Goal: Check status: Check status

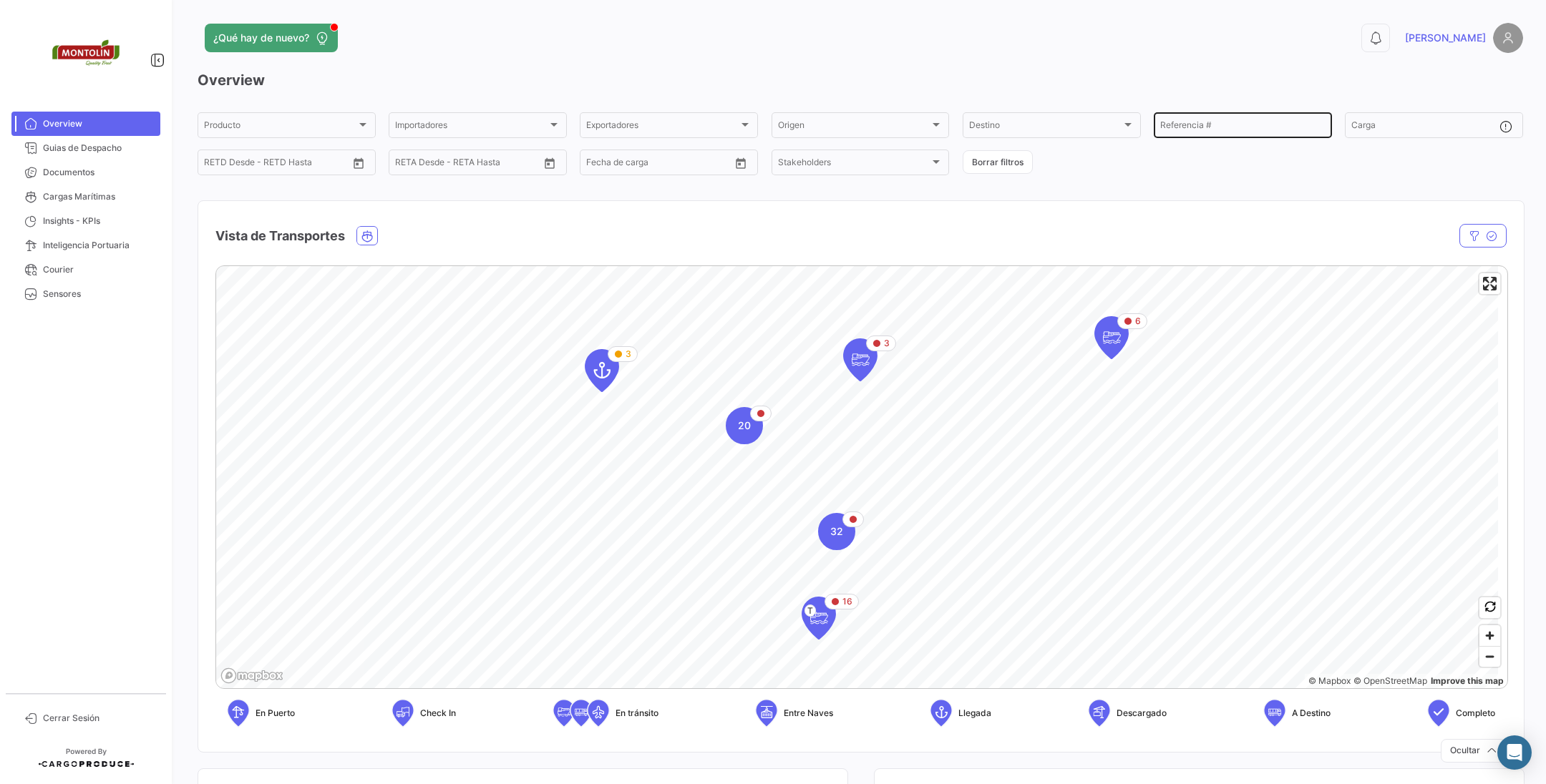
click at [1230, 126] on input "Referencia #" at bounding box center [1242, 127] width 165 height 10
paste input "MEDU9153488"
type input "MEDU9153488"
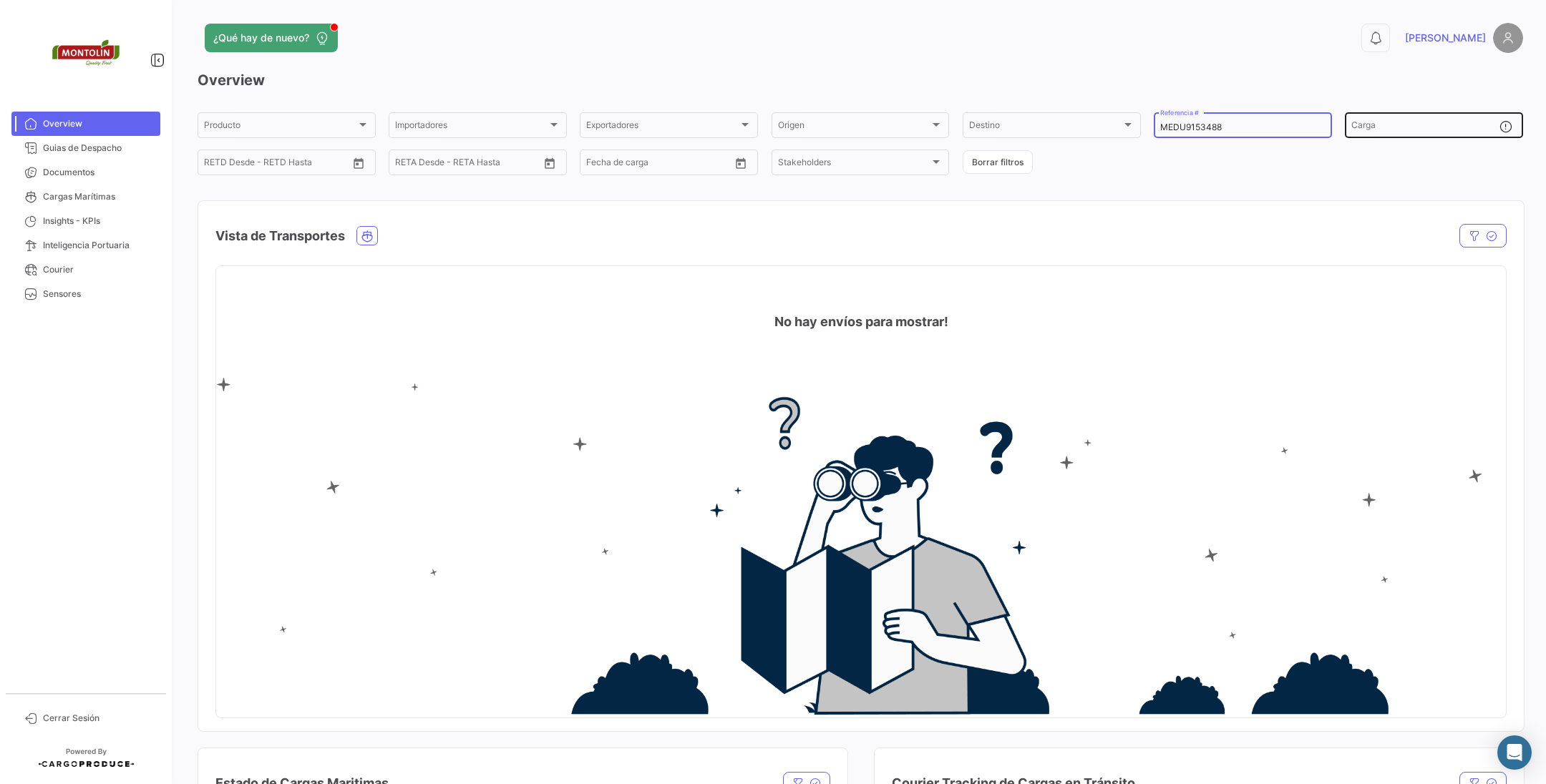
click at [1418, 121] on div "Carga" at bounding box center [1425, 124] width 148 height 28
click at [362, 132] on div "Producto" at bounding box center [286, 127] width 165 height 10
drag, startPoint x: 1267, startPoint y: 125, endPoint x: 1044, endPoint y: 123, distance: 223.0
click at [1044, 123] on div "Producto Producto Importadores Importadores Exportadores Exportadores Origen Or…" at bounding box center [859, 144] width 1325 height 67
click at [1017, 157] on button "Borrar filtros" at bounding box center [997, 161] width 70 height 24
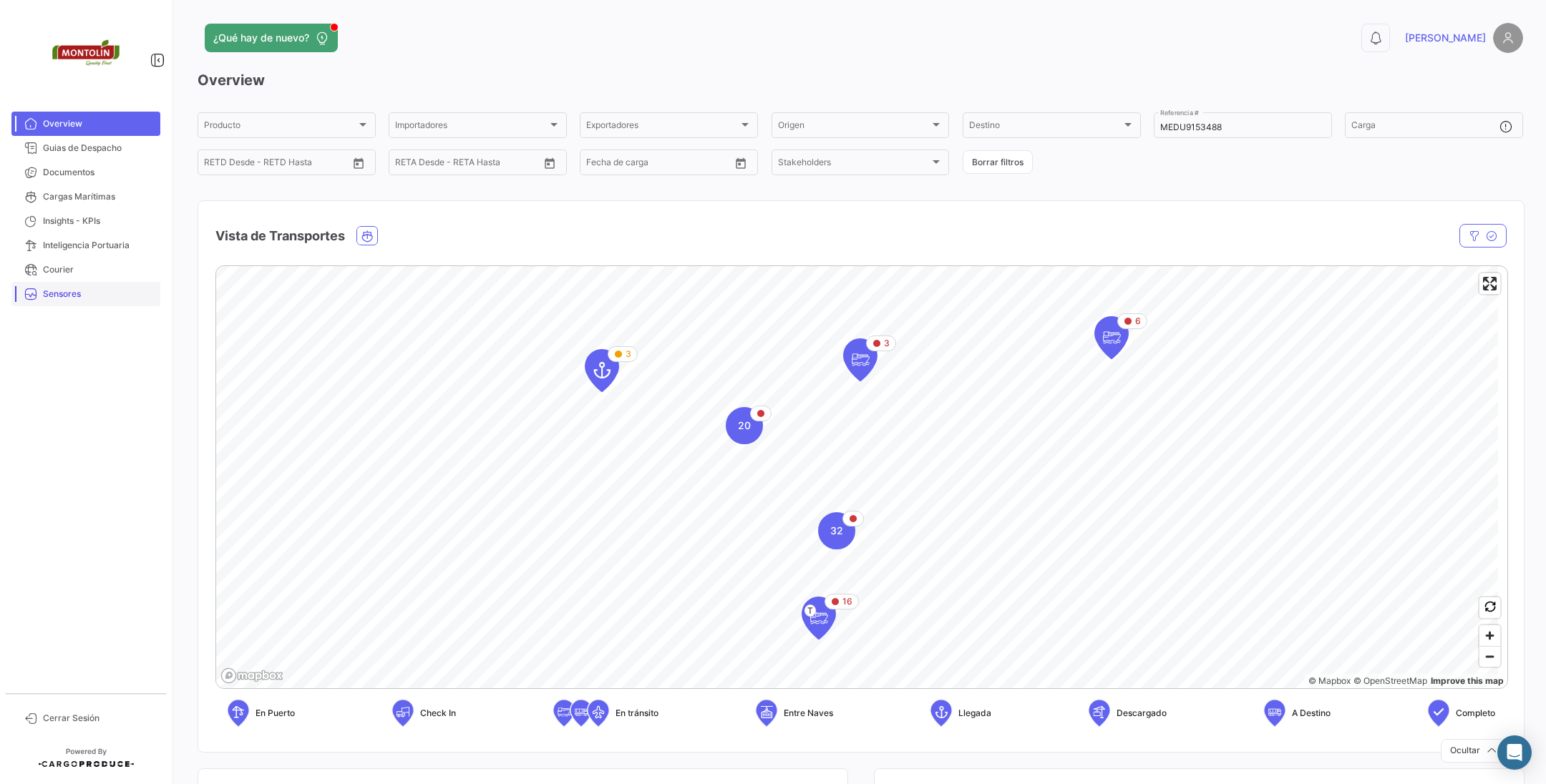
click at [96, 294] on span "Sensores" at bounding box center [98, 294] width 112 height 13
click at [96, 274] on span "Courier" at bounding box center [98, 269] width 112 height 13
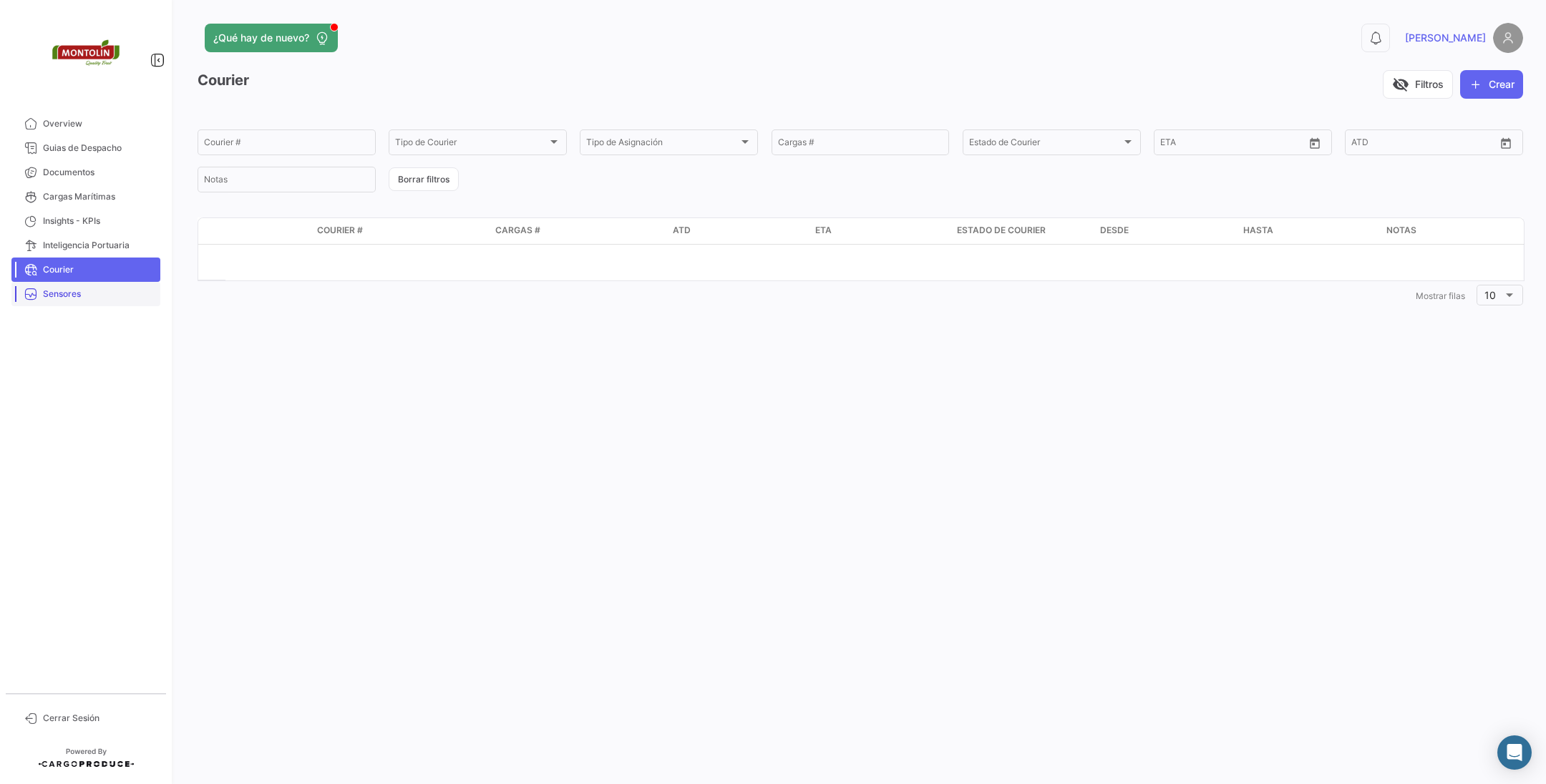
click at [102, 286] on link "Sensores" at bounding box center [86, 294] width 149 height 24
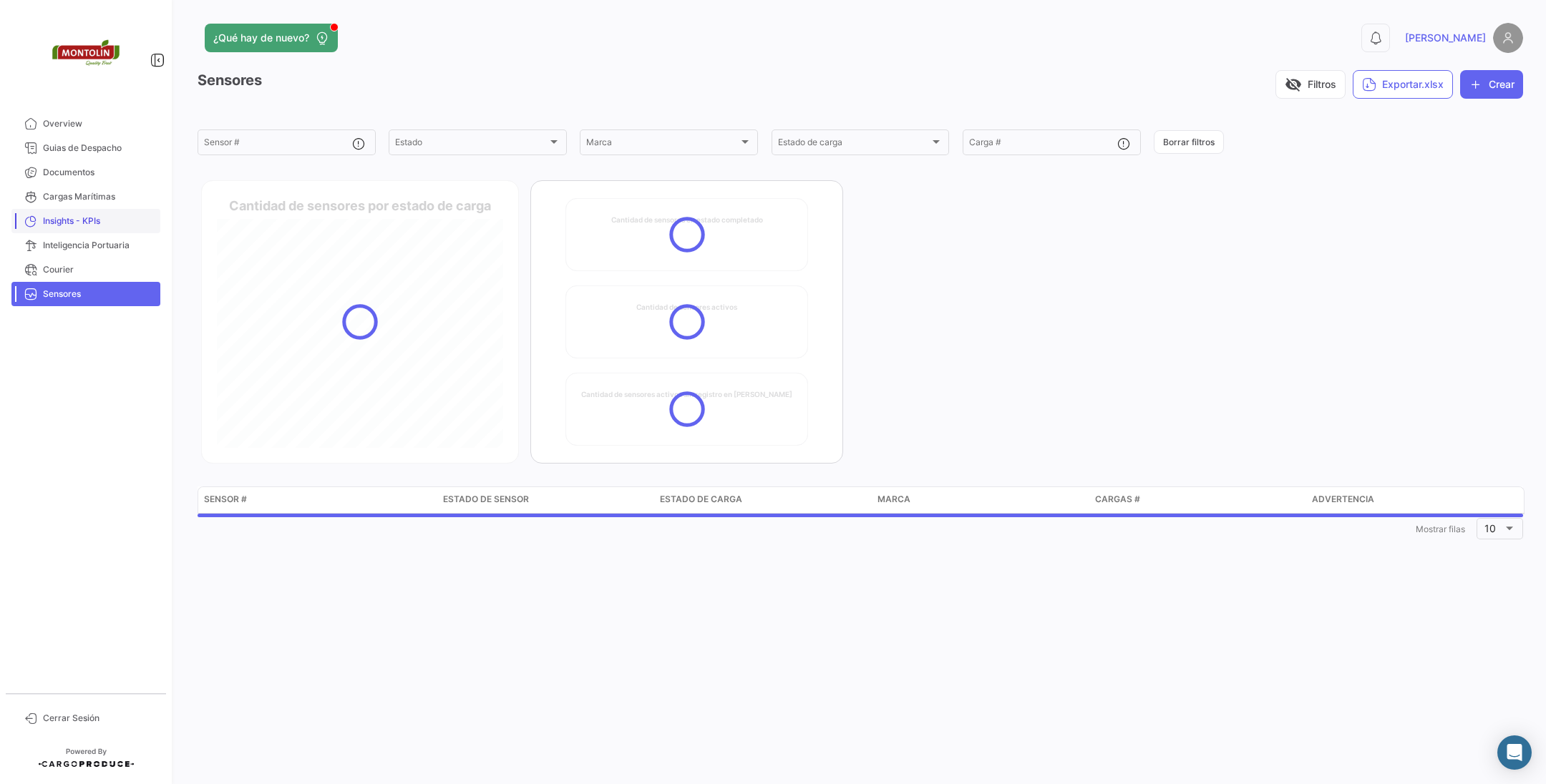
click at [120, 215] on span "Insights - KPIs" at bounding box center [98, 221] width 112 height 13
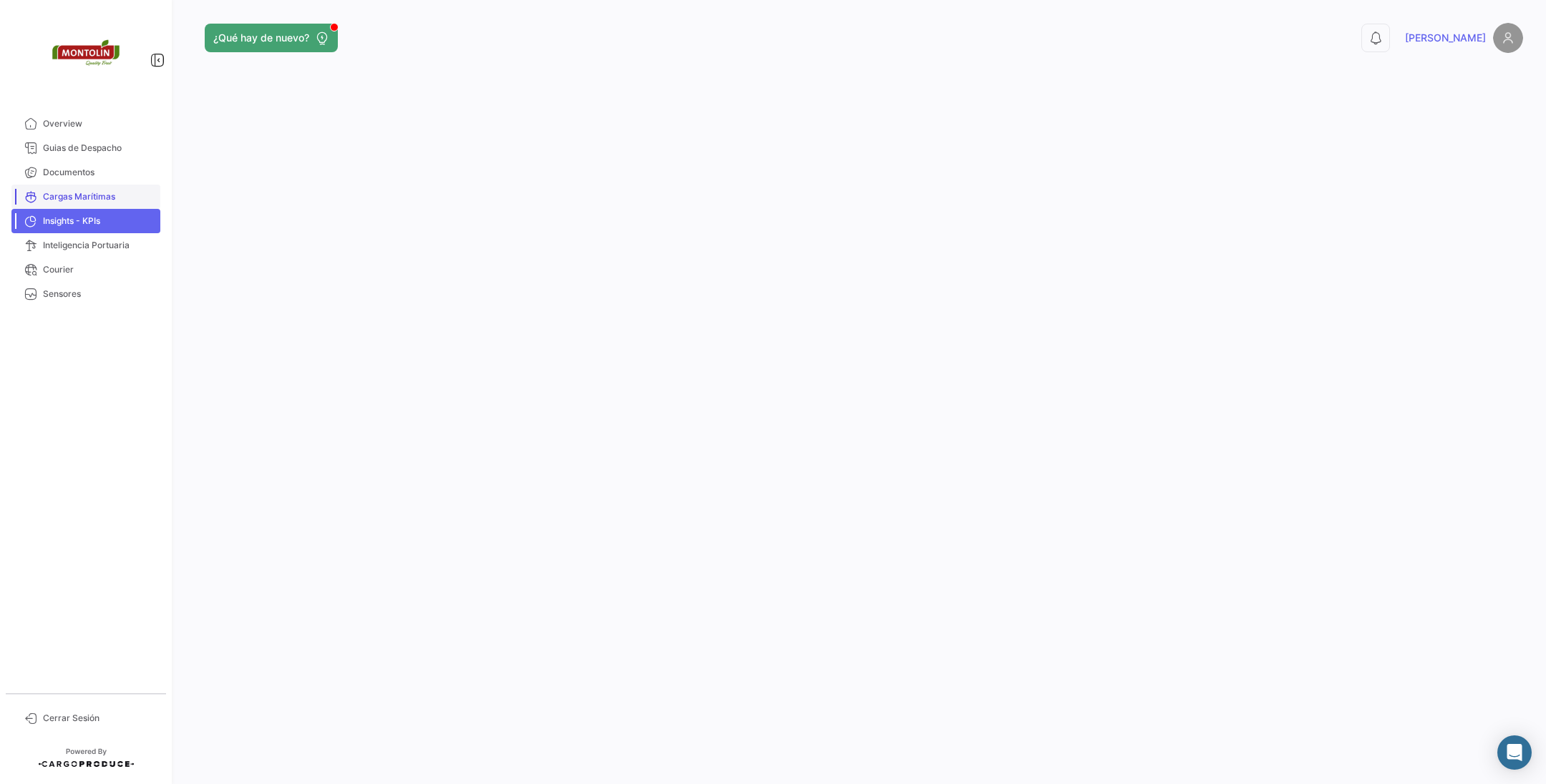
click at [127, 193] on span "Cargas Marítimas" at bounding box center [98, 196] width 112 height 13
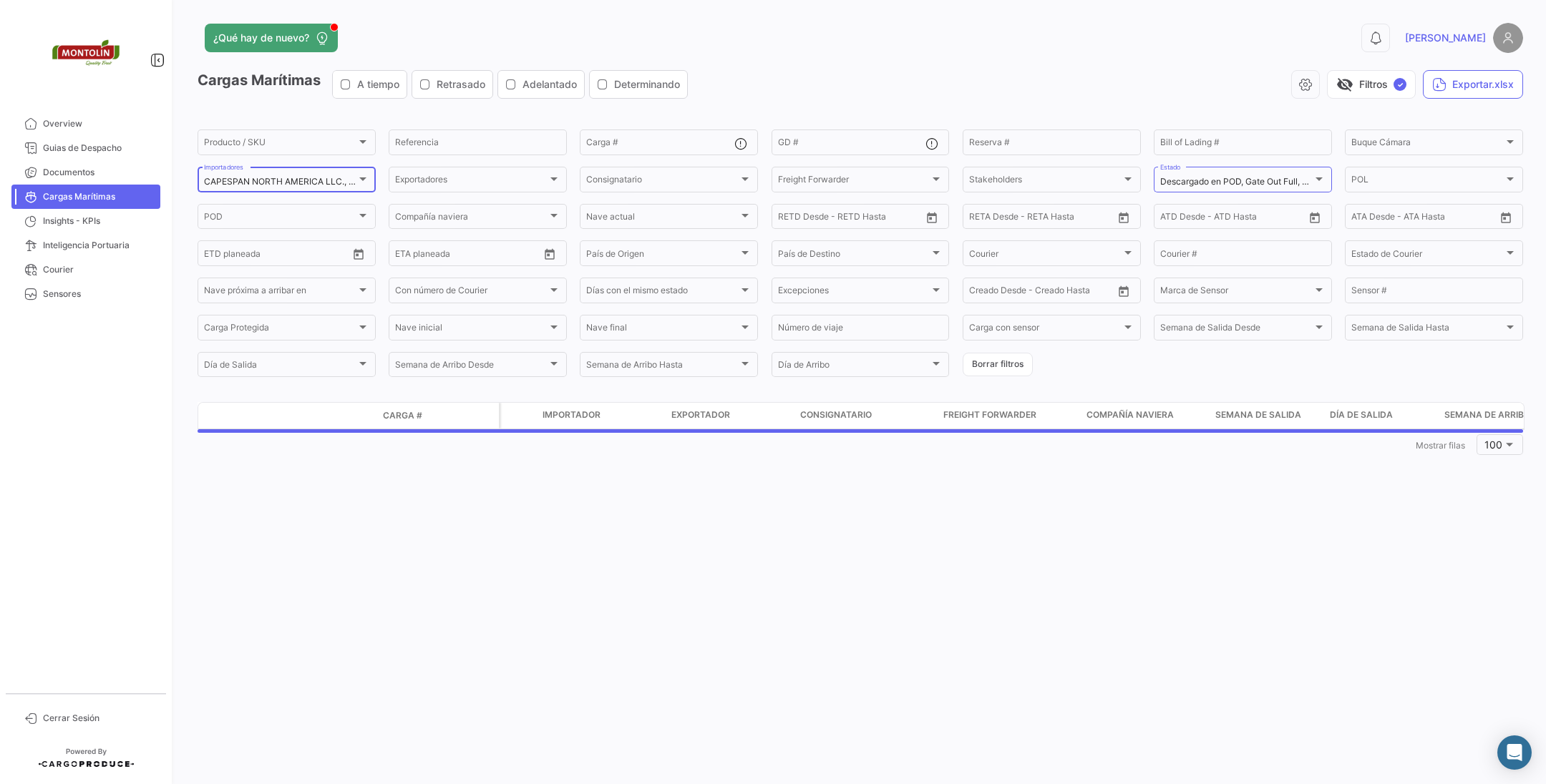
click at [359, 177] on div at bounding box center [362, 179] width 13 height 11
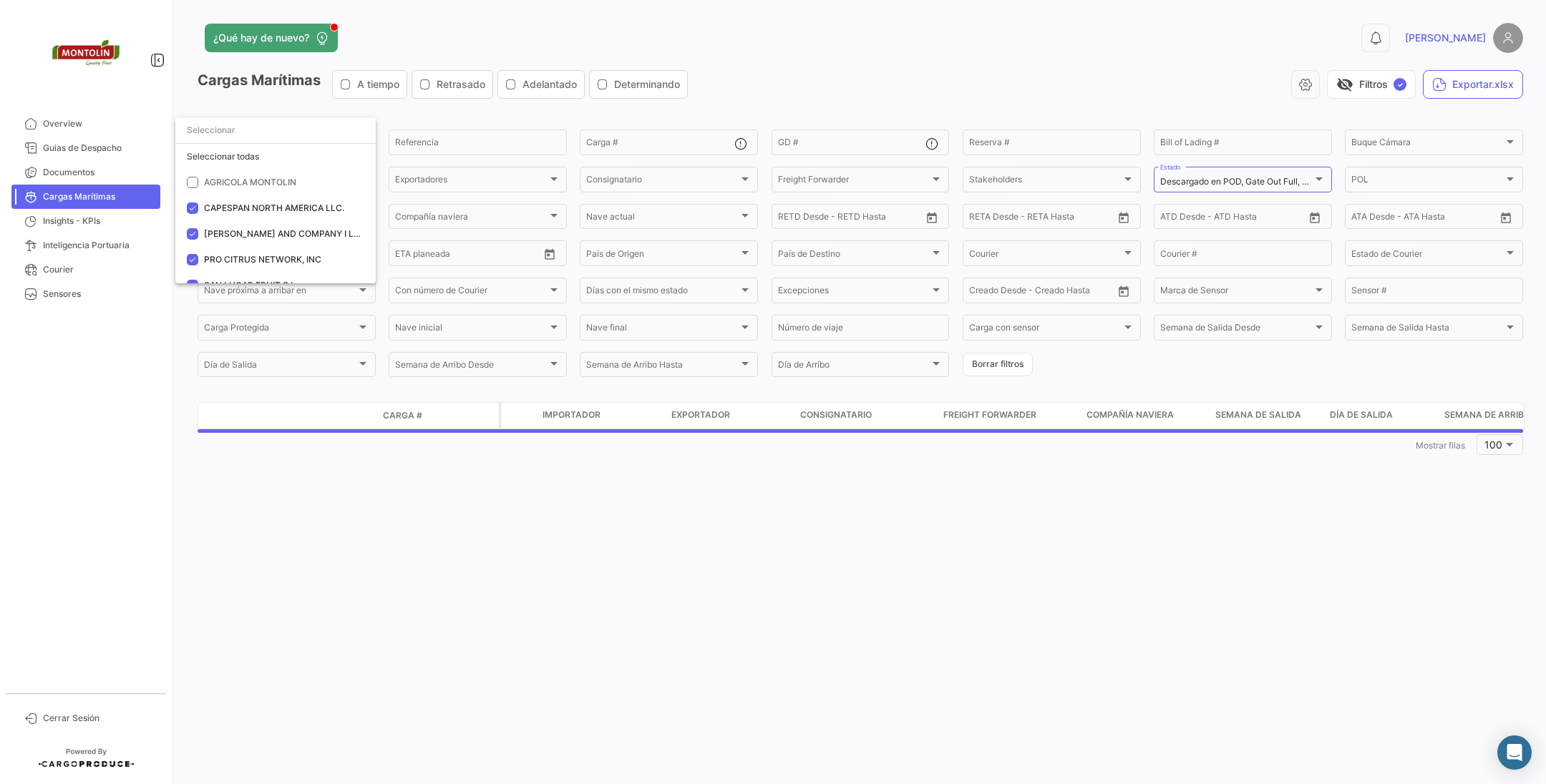
scroll to position [28, 0]
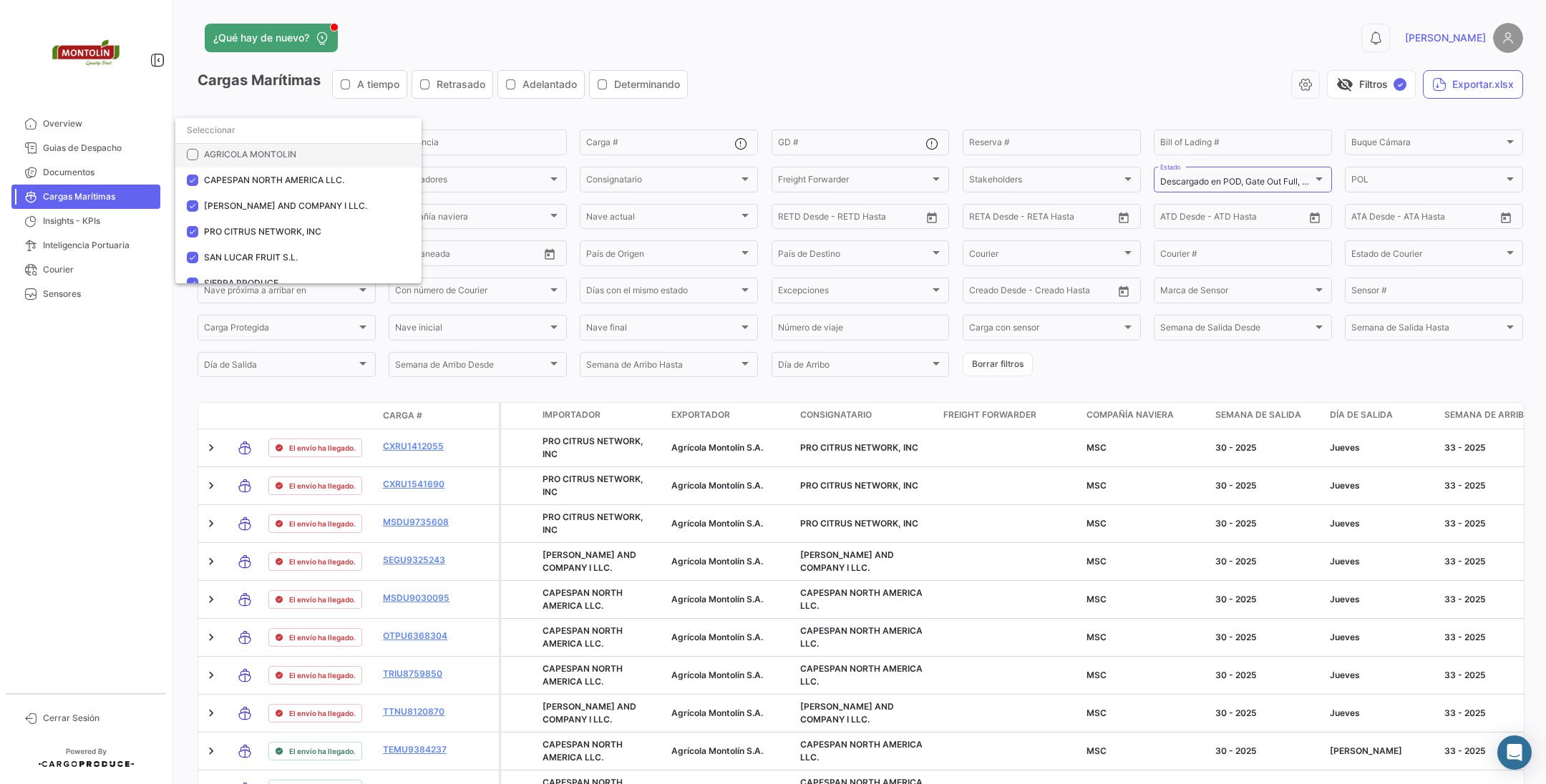
click at [193, 161] on mat-option "AGRICOLA MONTOLIN" at bounding box center [298, 155] width 246 height 26
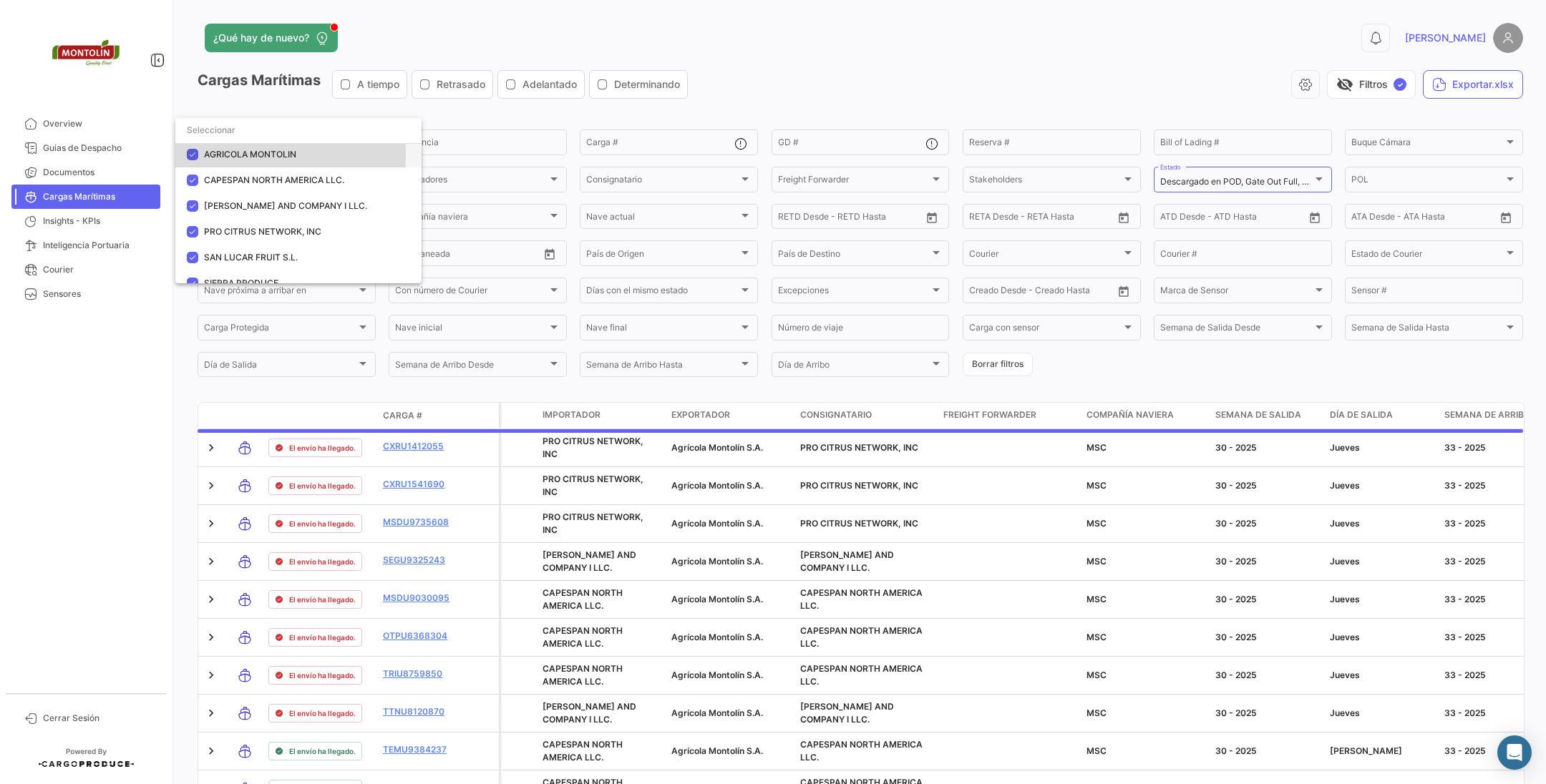
click at [193, 155] on mat-pseudo-checkbox at bounding box center [192, 155] width 11 height 11
click at [194, 170] on mat-option "CAPESPAN NORTH AMERICA LLC." at bounding box center [298, 180] width 246 height 26
click at [192, 202] on mat-option "[PERSON_NAME] AND COMPANY I LLC." at bounding box center [298, 206] width 246 height 26
click at [196, 223] on mat-option "PRO CITRUS NETWORK, INC" at bounding box center [298, 232] width 246 height 26
click at [196, 256] on mat-pseudo-checkbox at bounding box center [192, 257] width 11 height 11
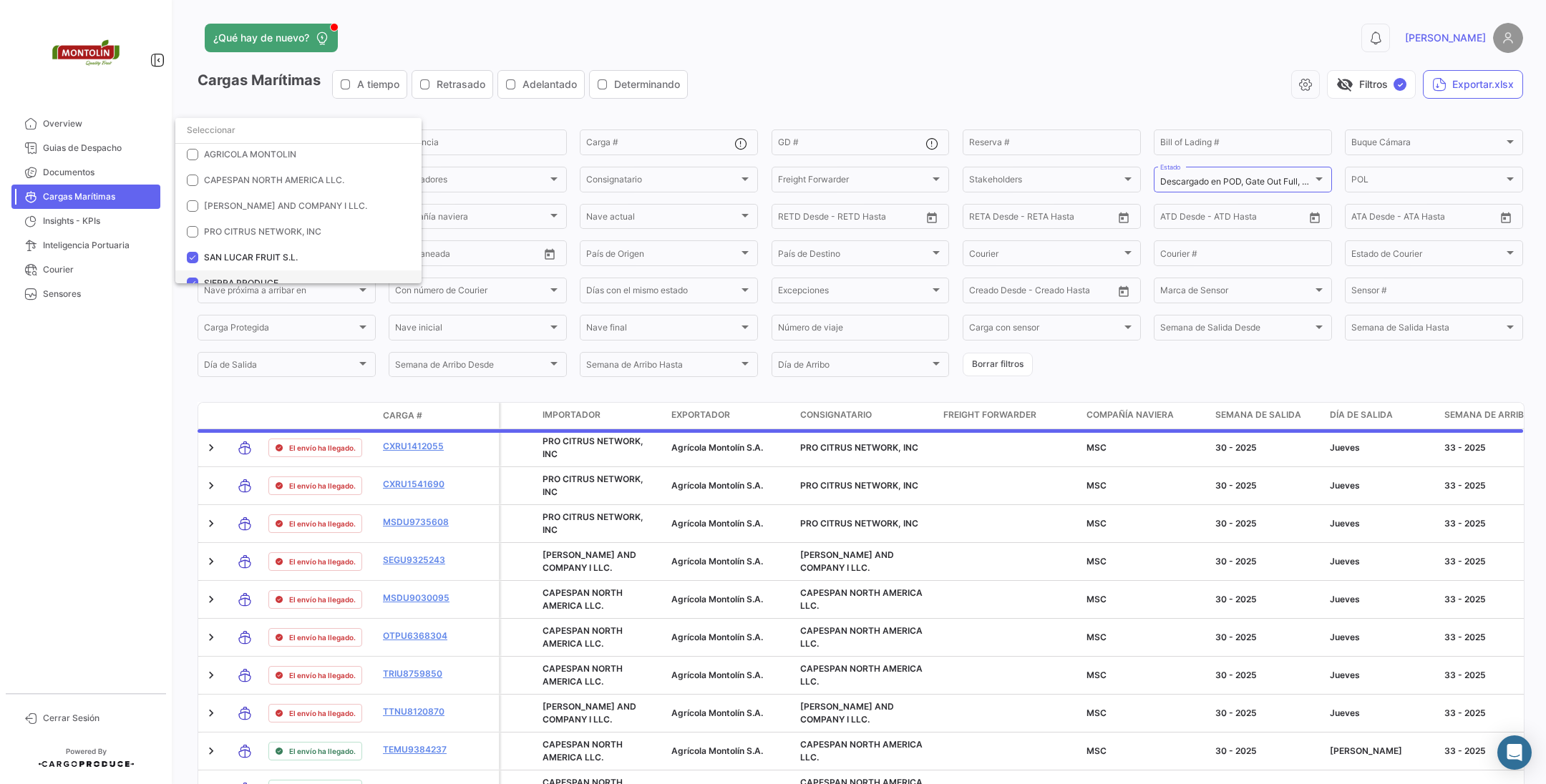
click at [195, 271] on mat-option "SIERRA PRODUCE." at bounding box center [298, 283] width 246 height 26
click at [191, 228] on mat-option "PRO CITRUS NETWORK, INC" at bounding box center [298, 219] width 246 height 26
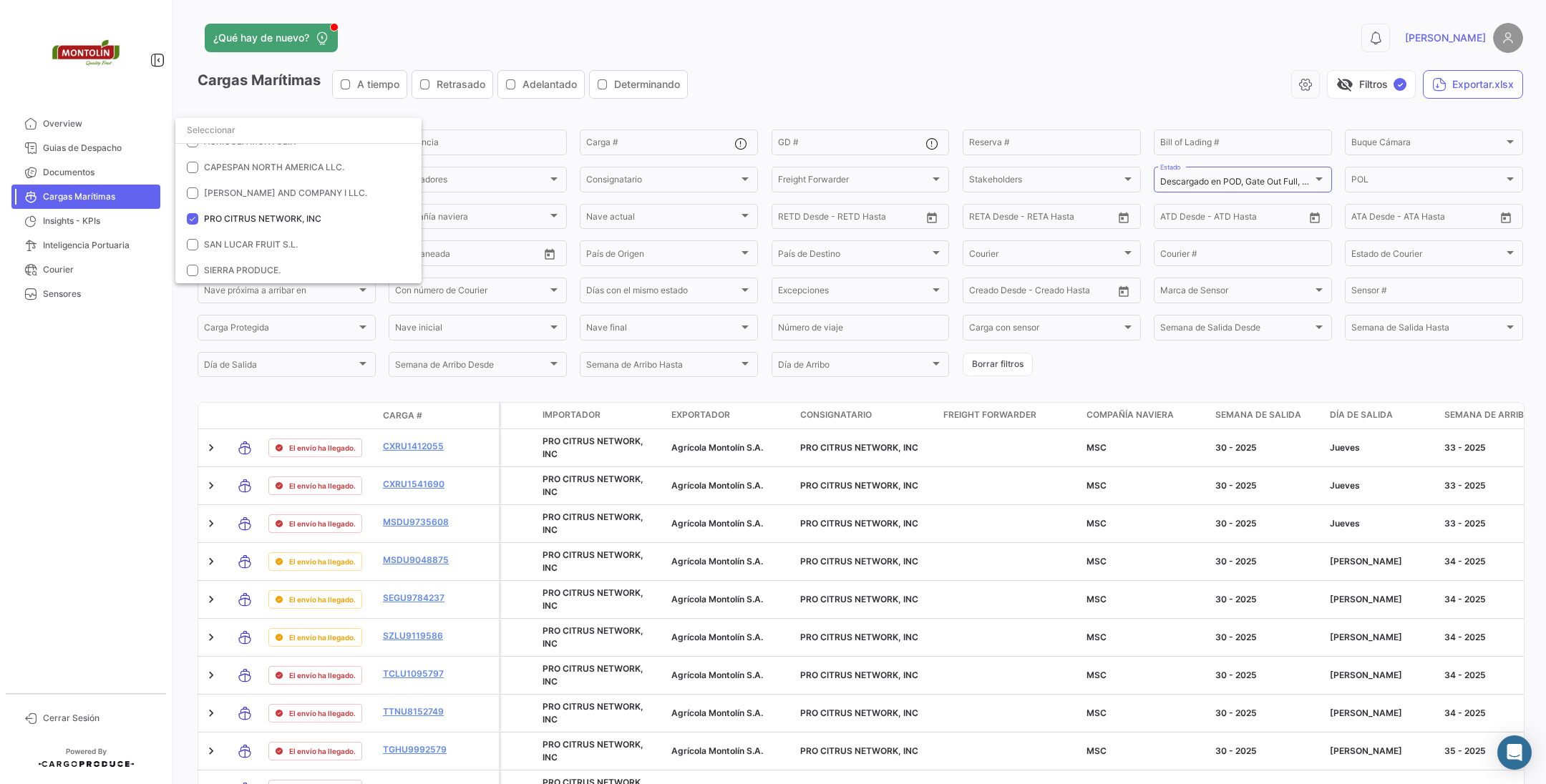
click at [139, 512] on div at bounding box center [773, 392] width 1546 height 784
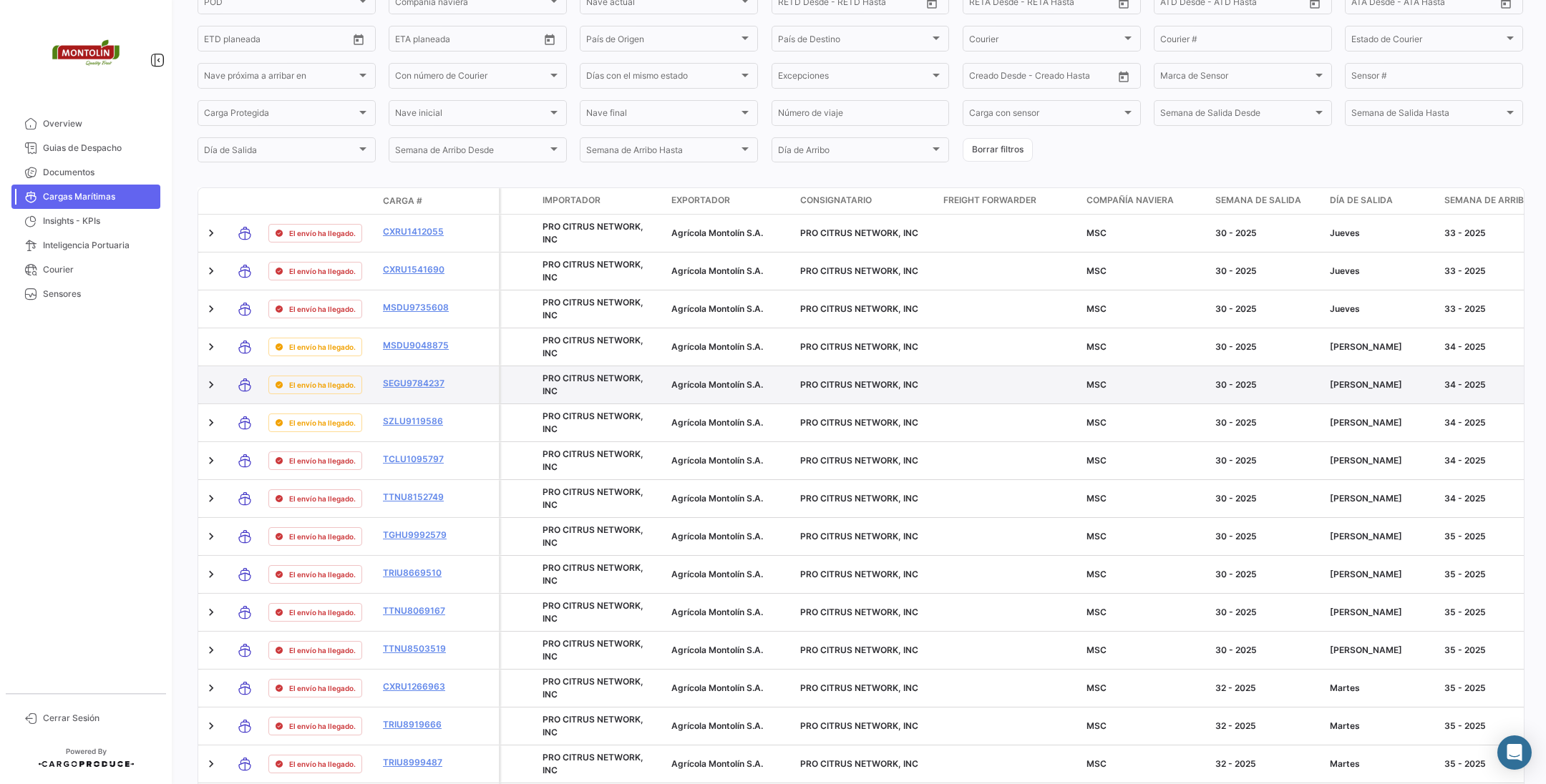
scroll to position [0, 0]
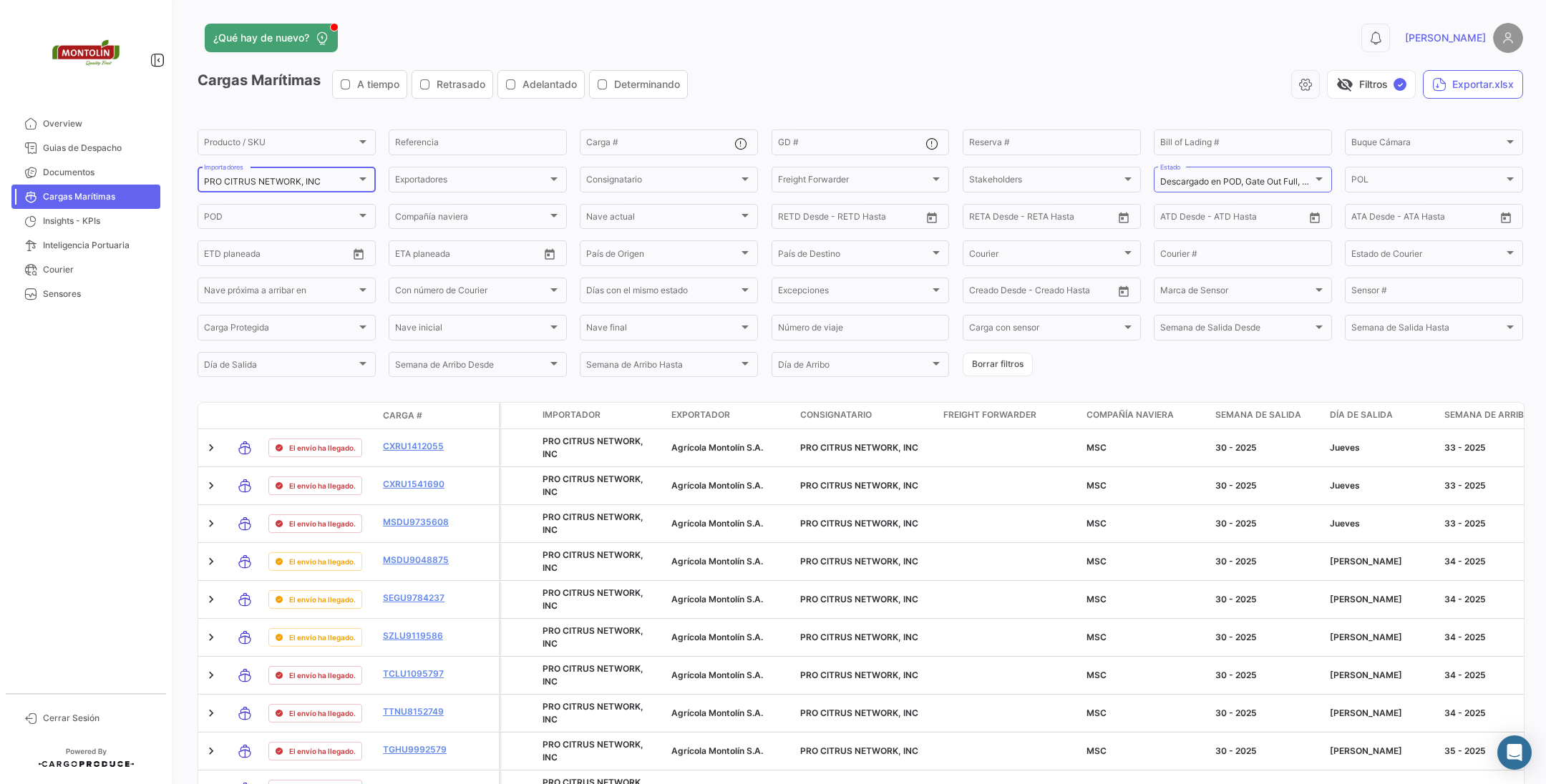
click at [352, 168] on div "PRO CITRUS NETWORK, INC Importadores" at bounding box center [286, 178] width 165 height 28
click at [196, 187] on mat-pseudo-checkbox at bounding box center [192, 190] width 11 height 11
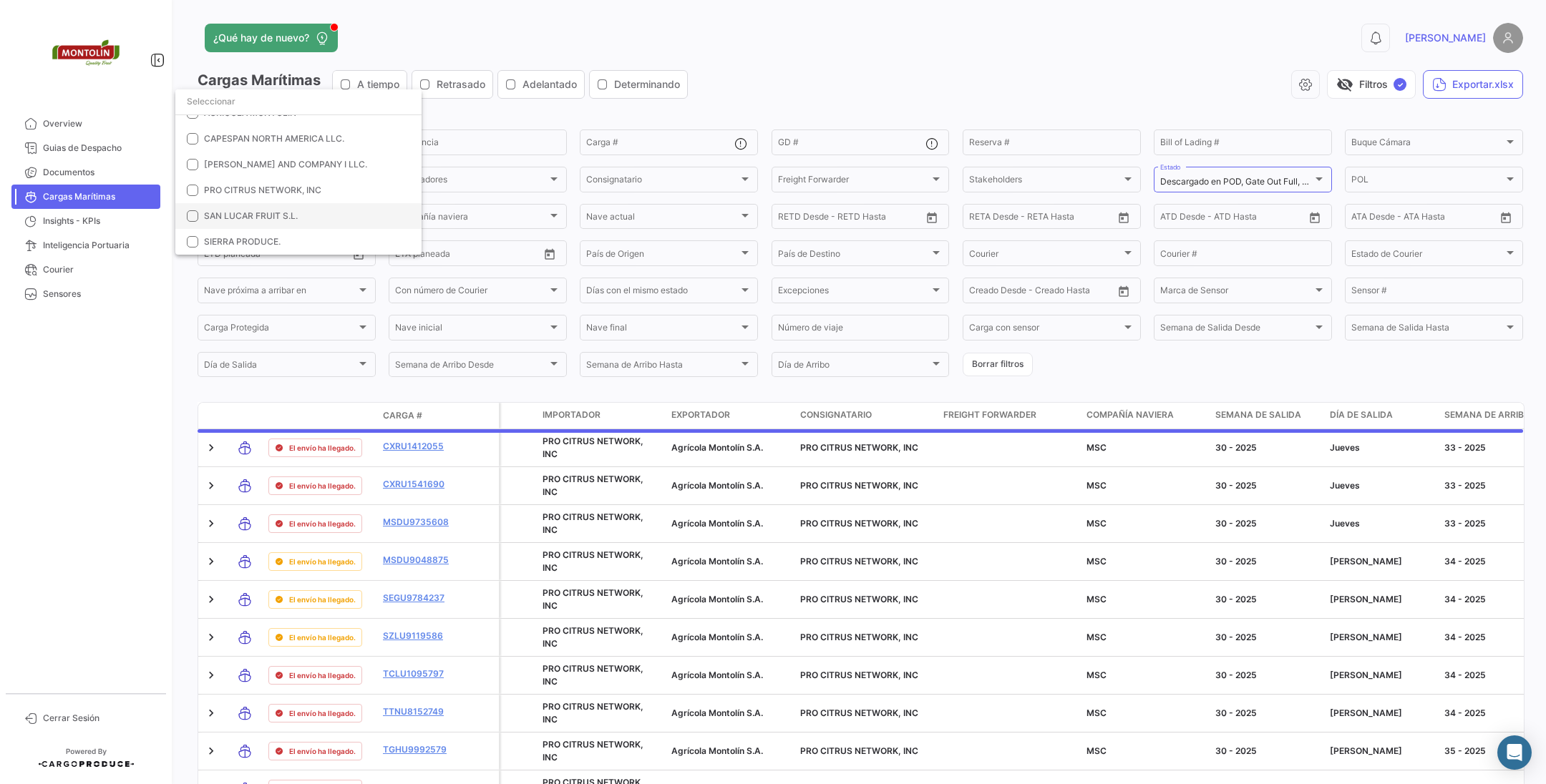
click at [193, 215] on mat-pseudo-checkbox at bounding box center [192, 215] width 11 height 11
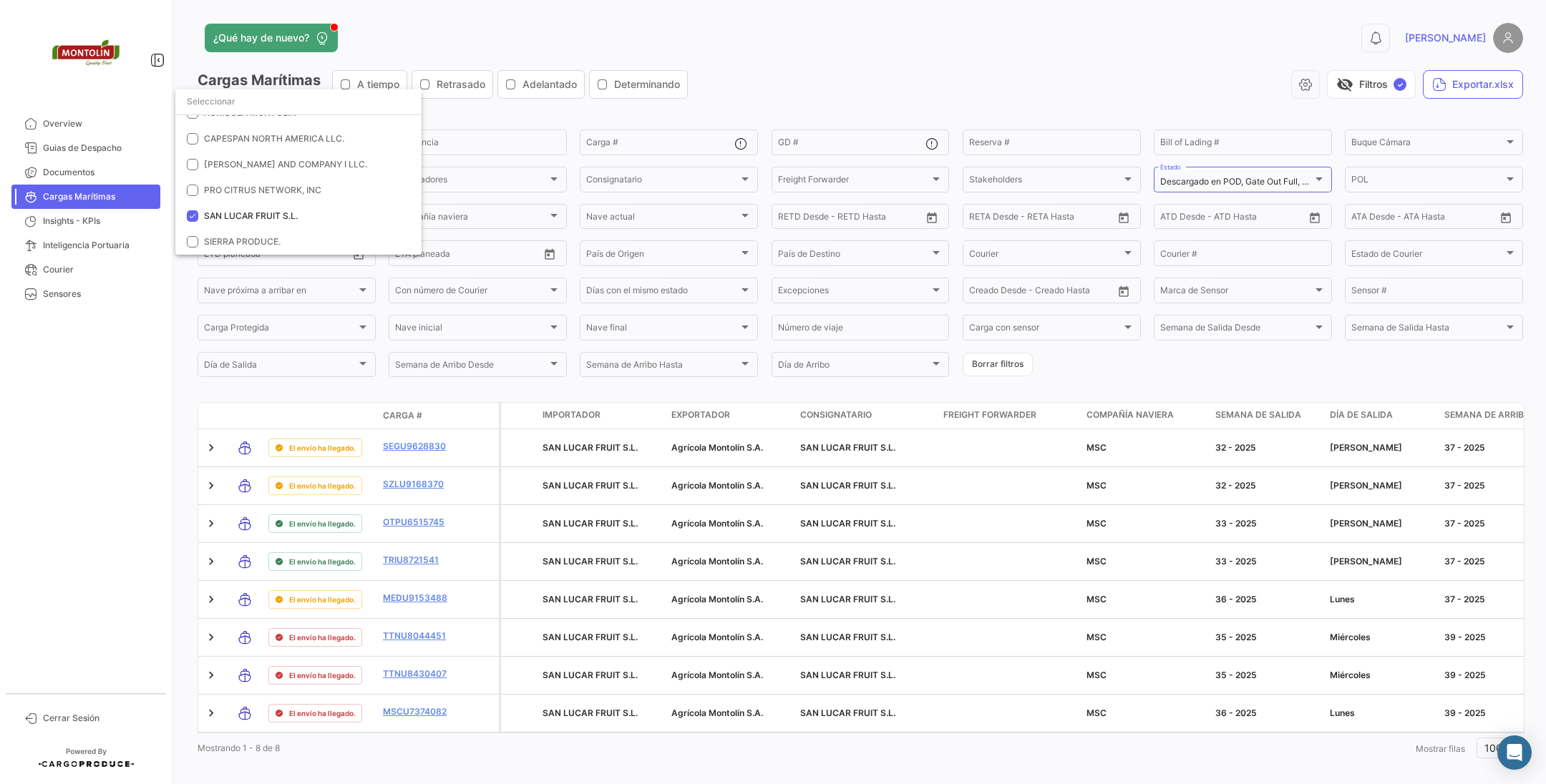
click at [468, 604] on div at bounding box center [773, 392] width 1546 height 784
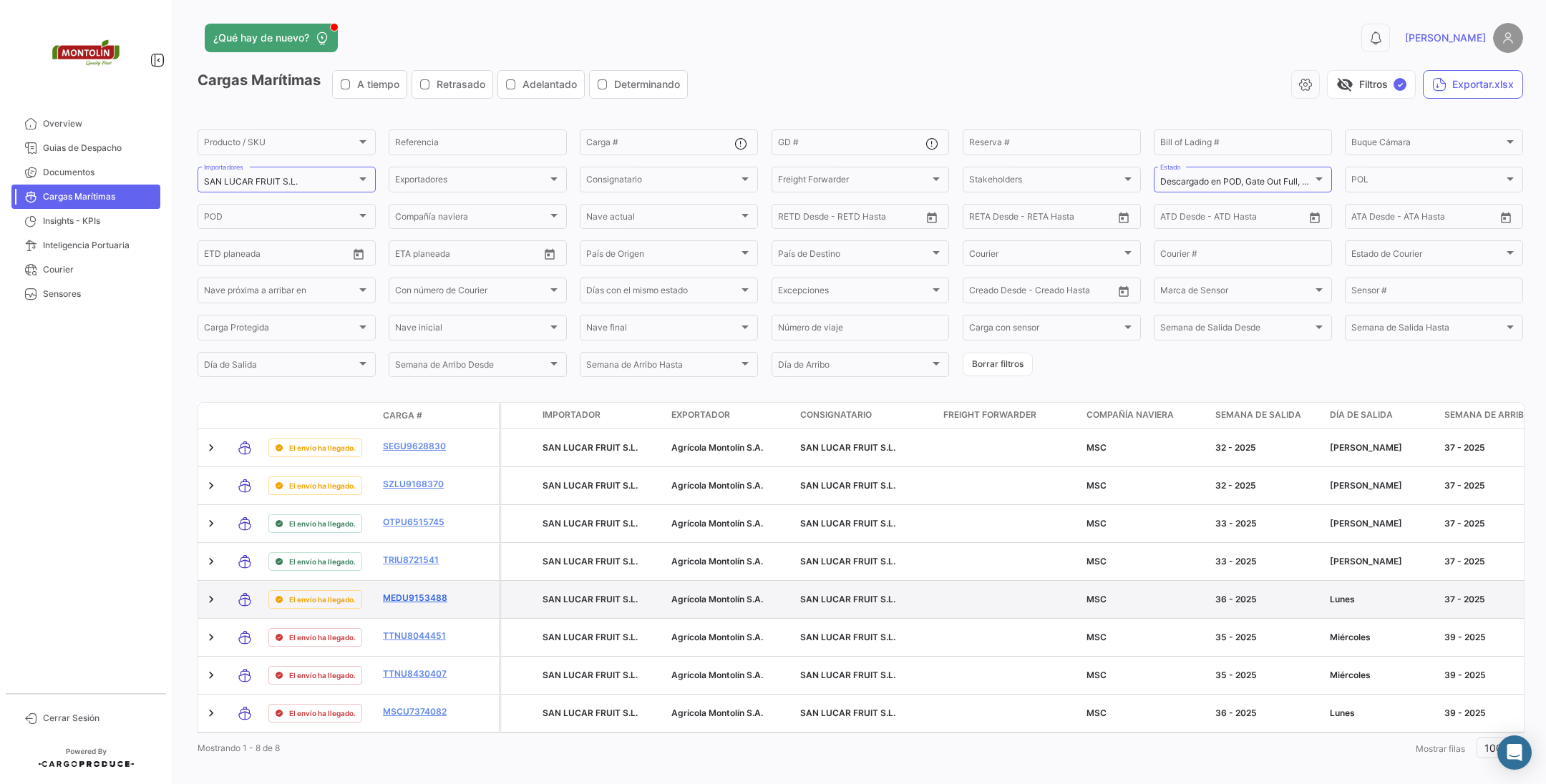
click at [436, 599] on link "MEDU9153488" at bounding box center [420, 598] width 75 height 13
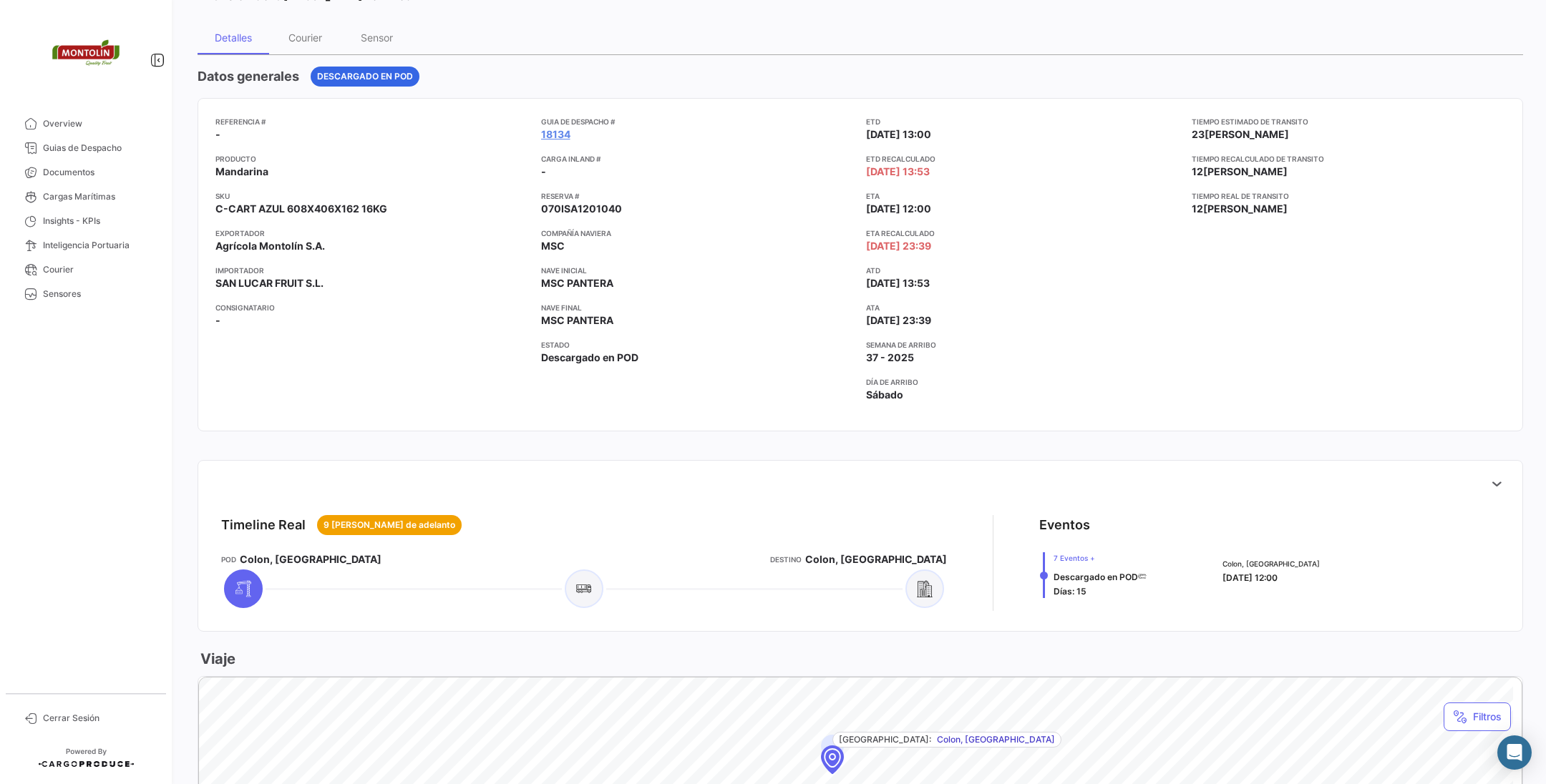
scroll to position [537, 0]
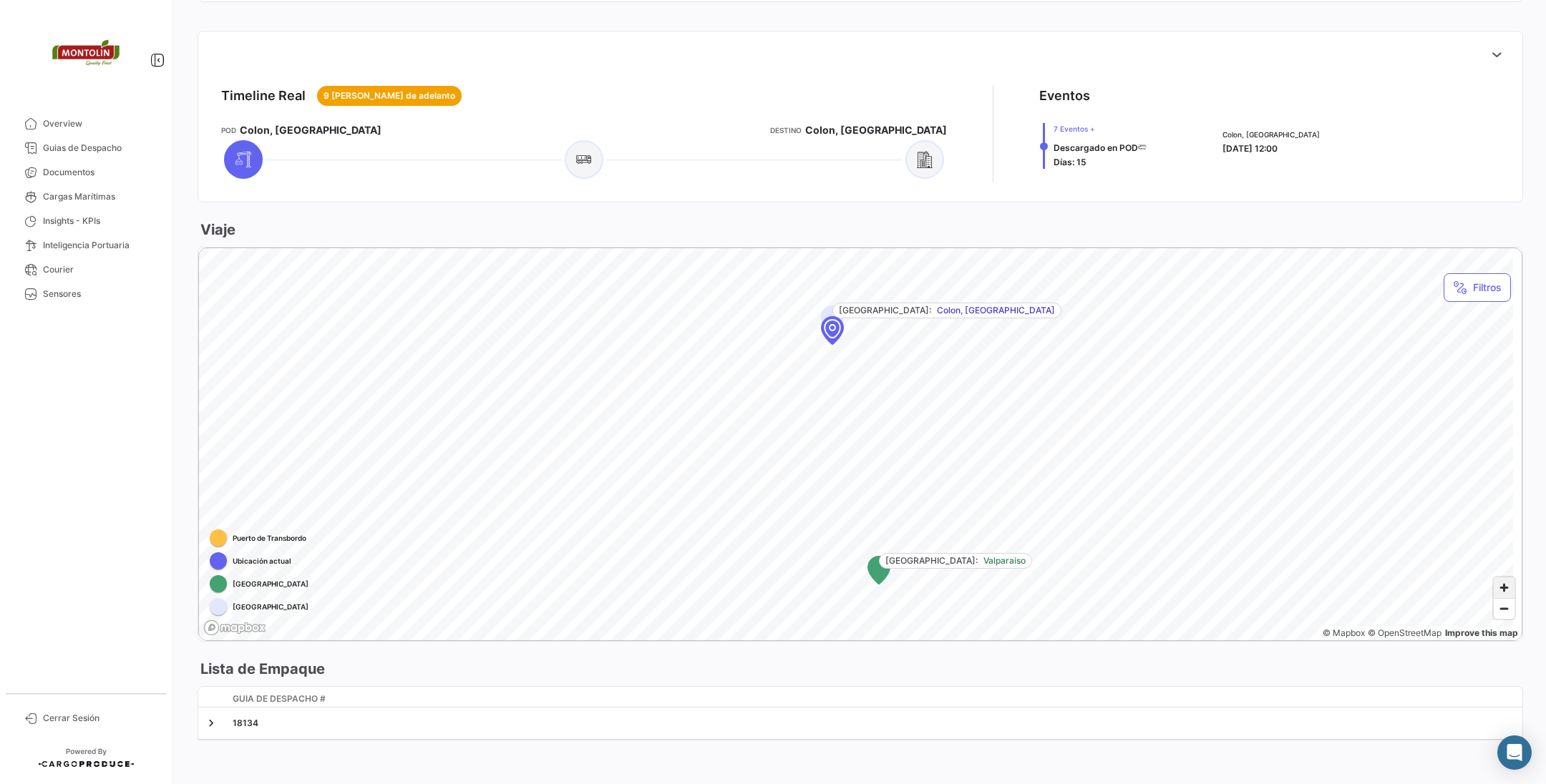
click at [1497, 587] on span "Zoom in" at bounding box center [1503, 588] width 21 height 21
click at [831, 685] on div "Timeline Real 9 [PERSON_NAME] de adelanto POD [GEOGRAPHIC_DATA], [GEOGRAPHIC_DA…" at bounding box center [859, 394] width 1325 height 727
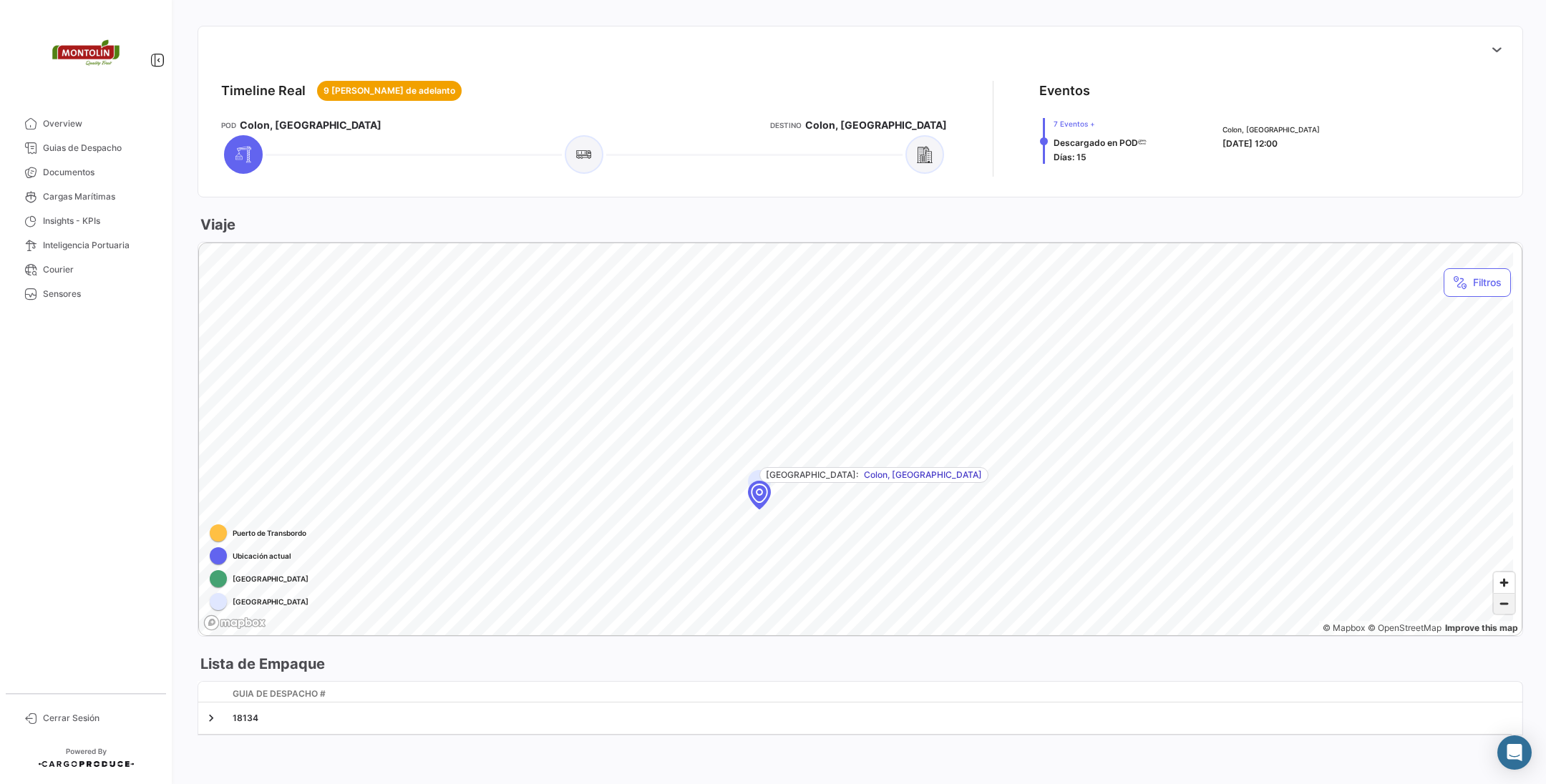
click at [1493, 605] on span "Zoom out" at bounding box center [1503, 604] width 21 height 20
click at [1500, 582] on span "Zoom in" at bounding box center [1503, 582] width 21 height 21
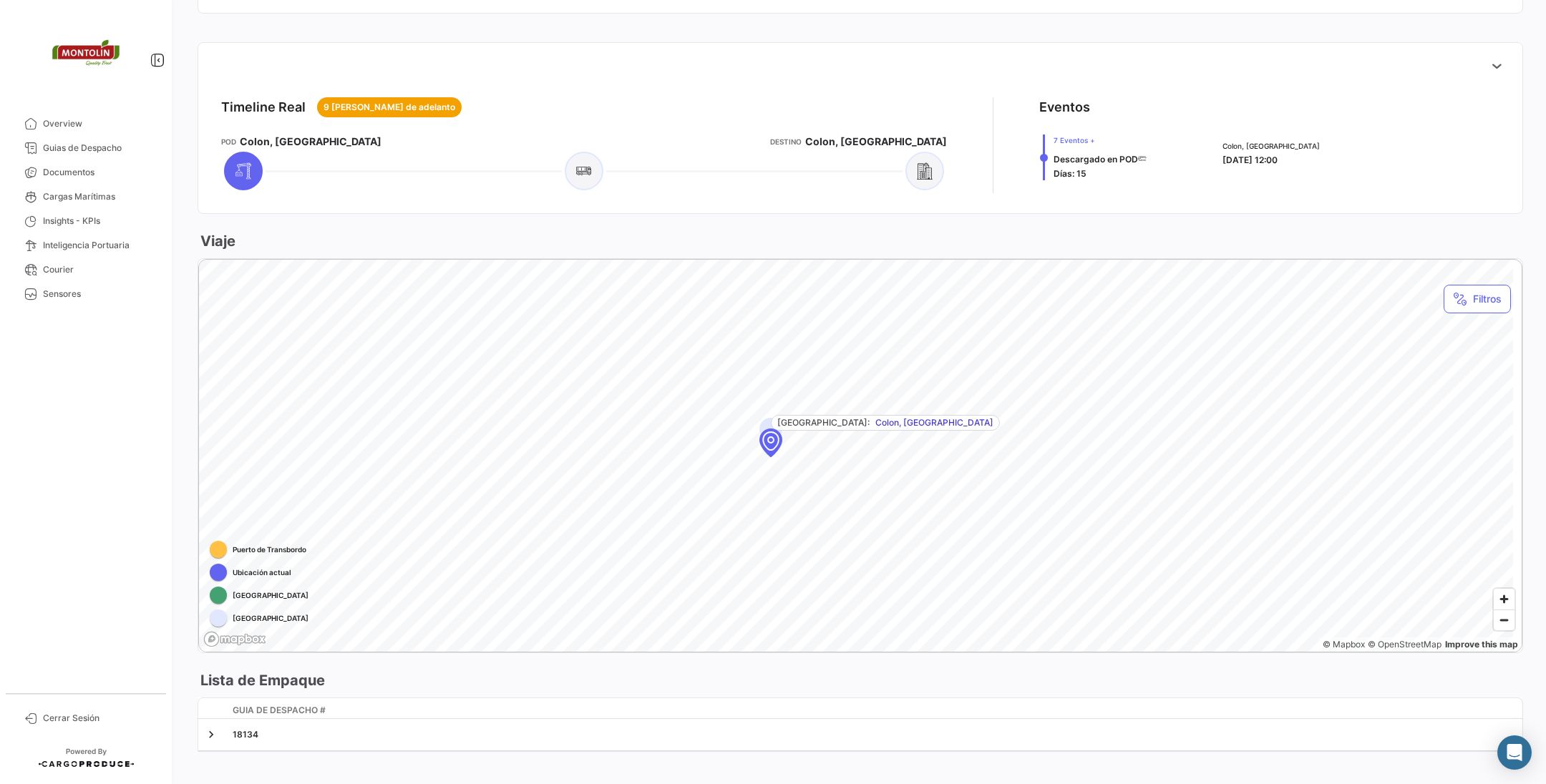
scroll to position [515, 0]
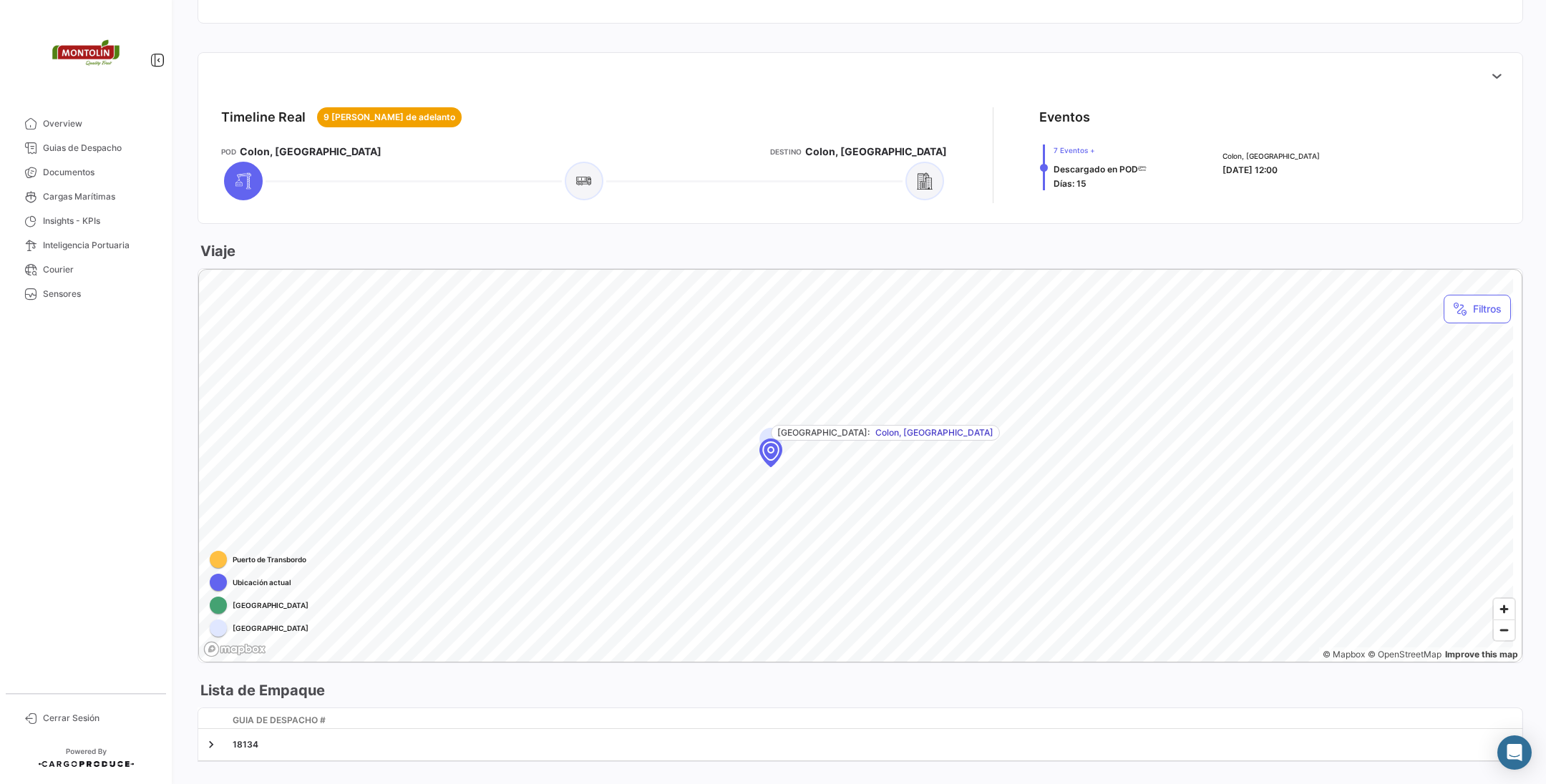
drag, startPoint x: 1213, startPoint y: 167, endPoint x: 1302, endPoint y: 165, distance: 89.0
click at [1302, 165] on div "Colon, [GEOGRAPHIC_DATA] [DATE] 12:00" at bounding box center [1358, 163] width 271 height 27
click at [1099, 183] on span "7 Eventos + Descargado en POD [PERSON_NAME]: 15" at bounding box center [1100, 167] width 93 height 46
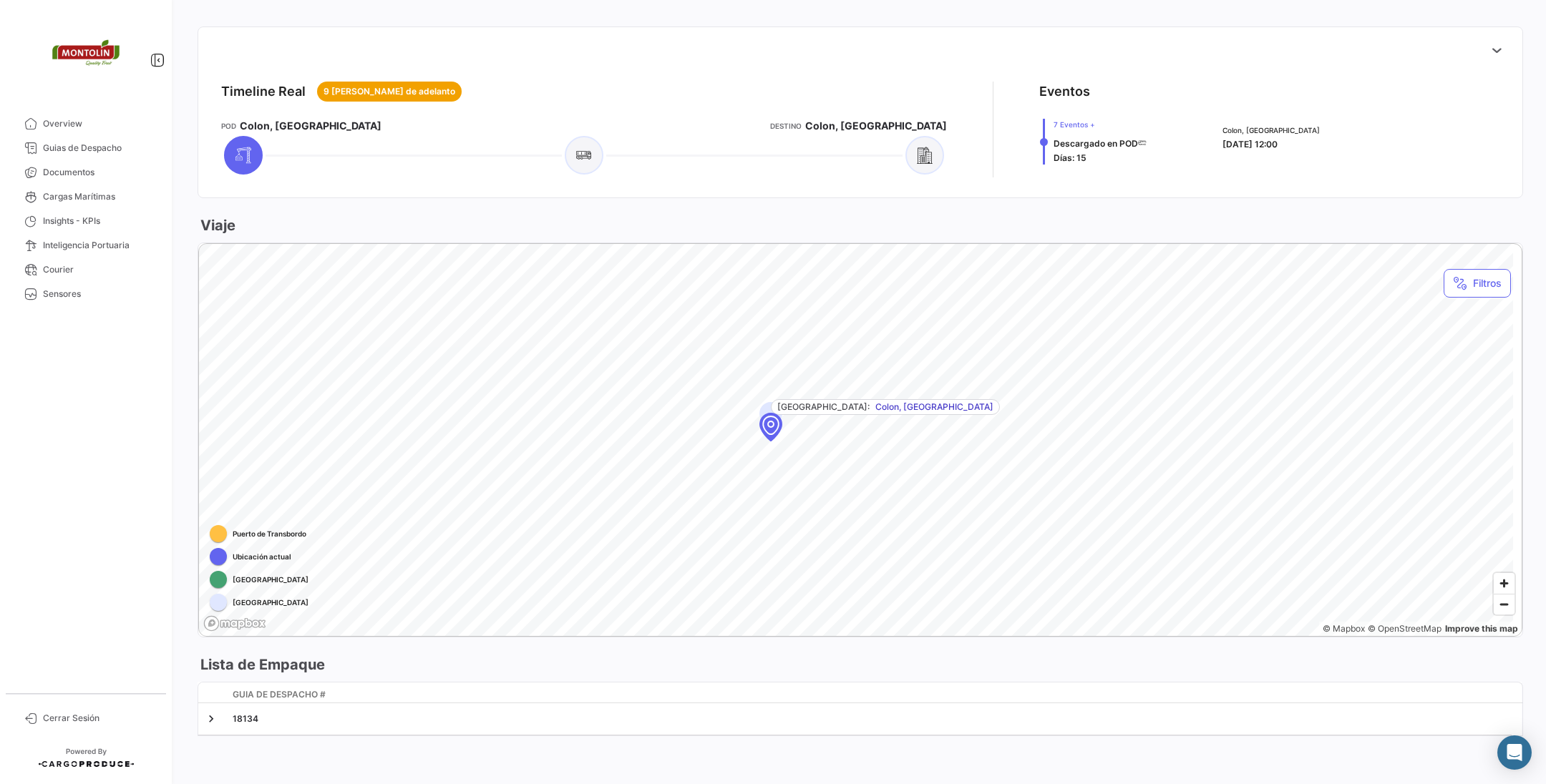
scroll to position [542, 0]
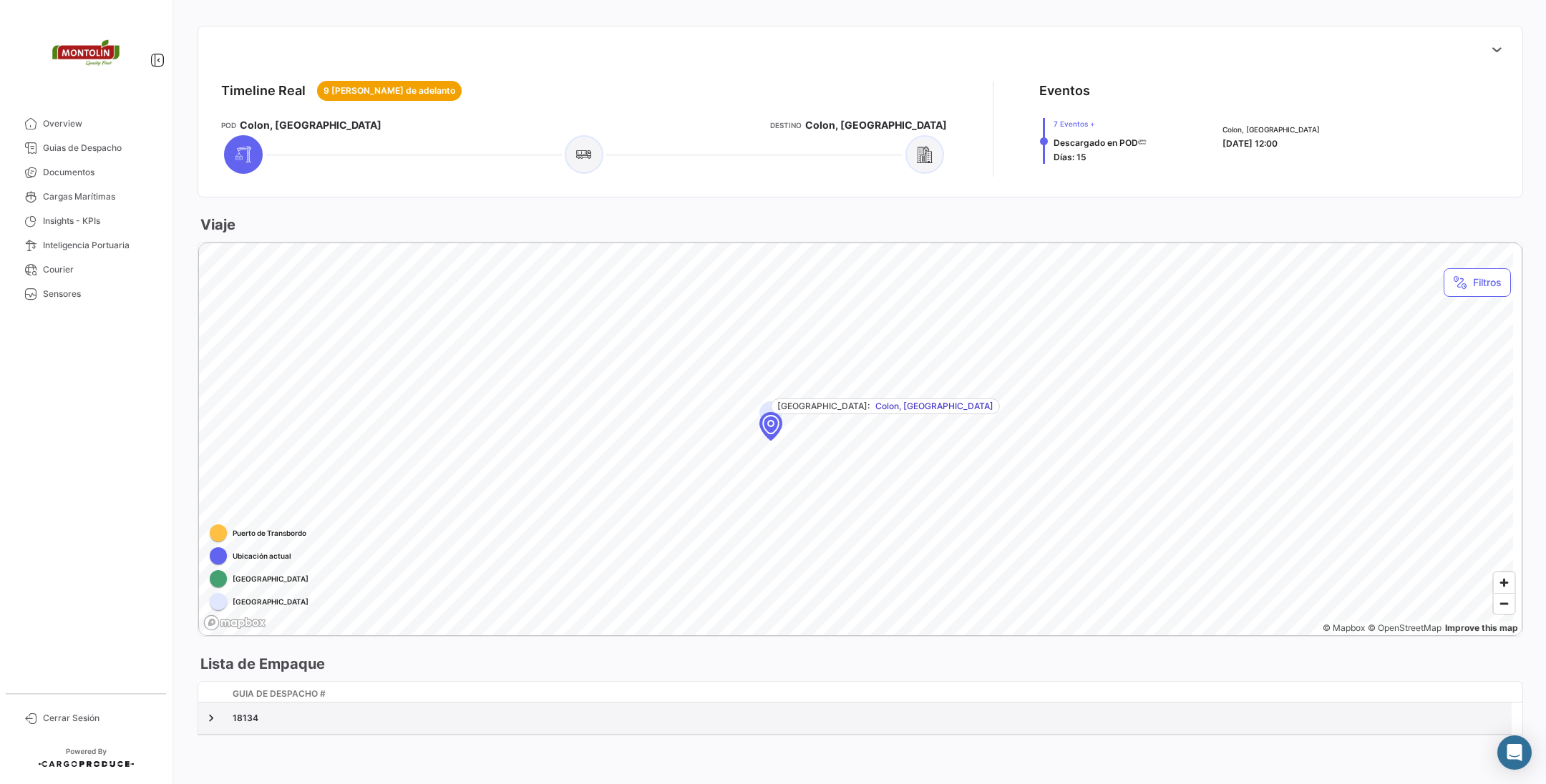
click at [359, 722] on div "18134" at bounding box center [869, 718] width 1273 height 13
click at [209, 711] on link at bounding box center [211, 718] width 14 height 14
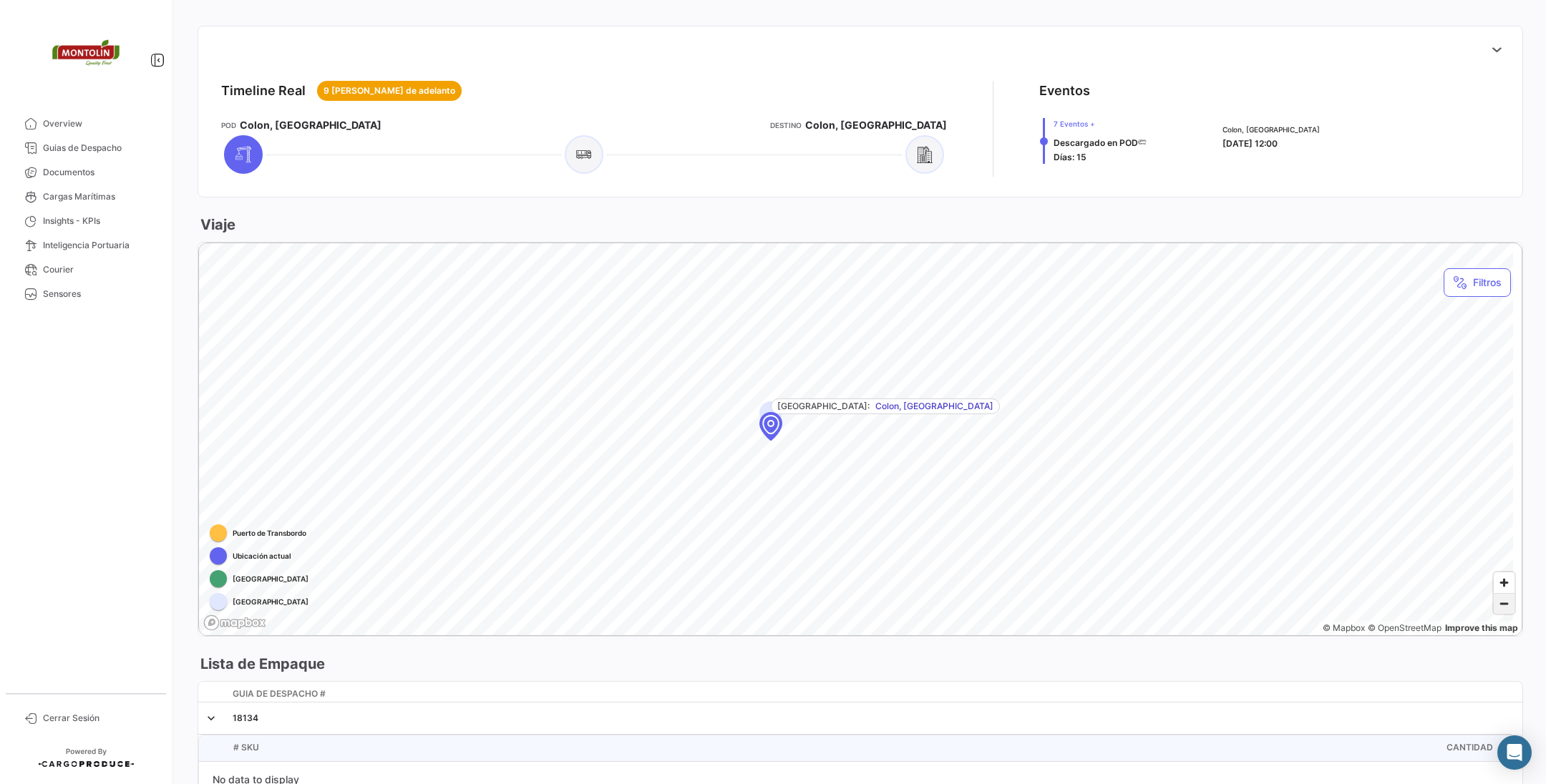
click at [1503, 605] on span "Zoom out" at bounding box center [1503, 604] width 21 height 20
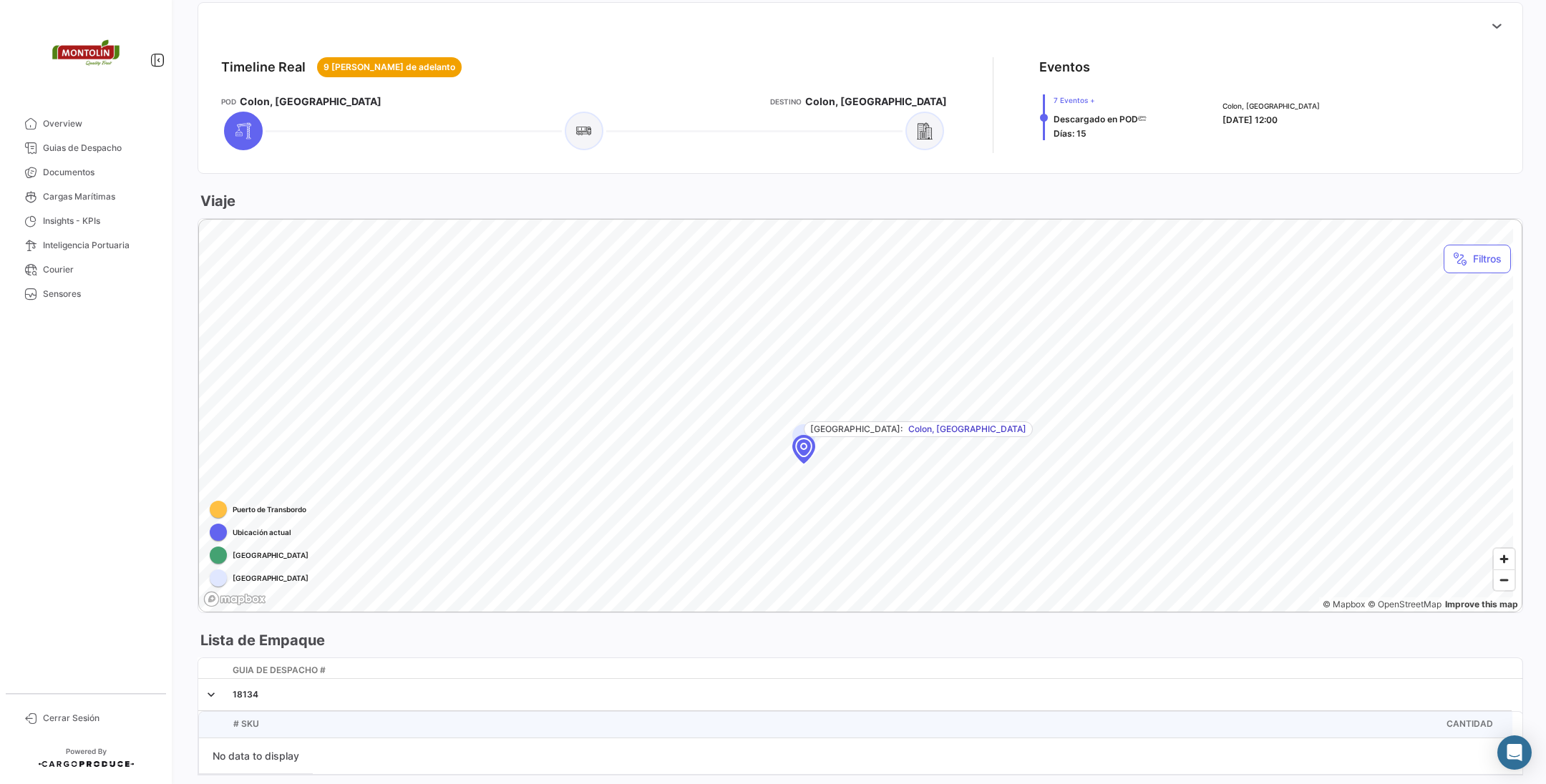
scroll to position [568, 0]
click at [1493, 555] on span "Zoom in" at bounding box center [1503, 556] width 21 height 21
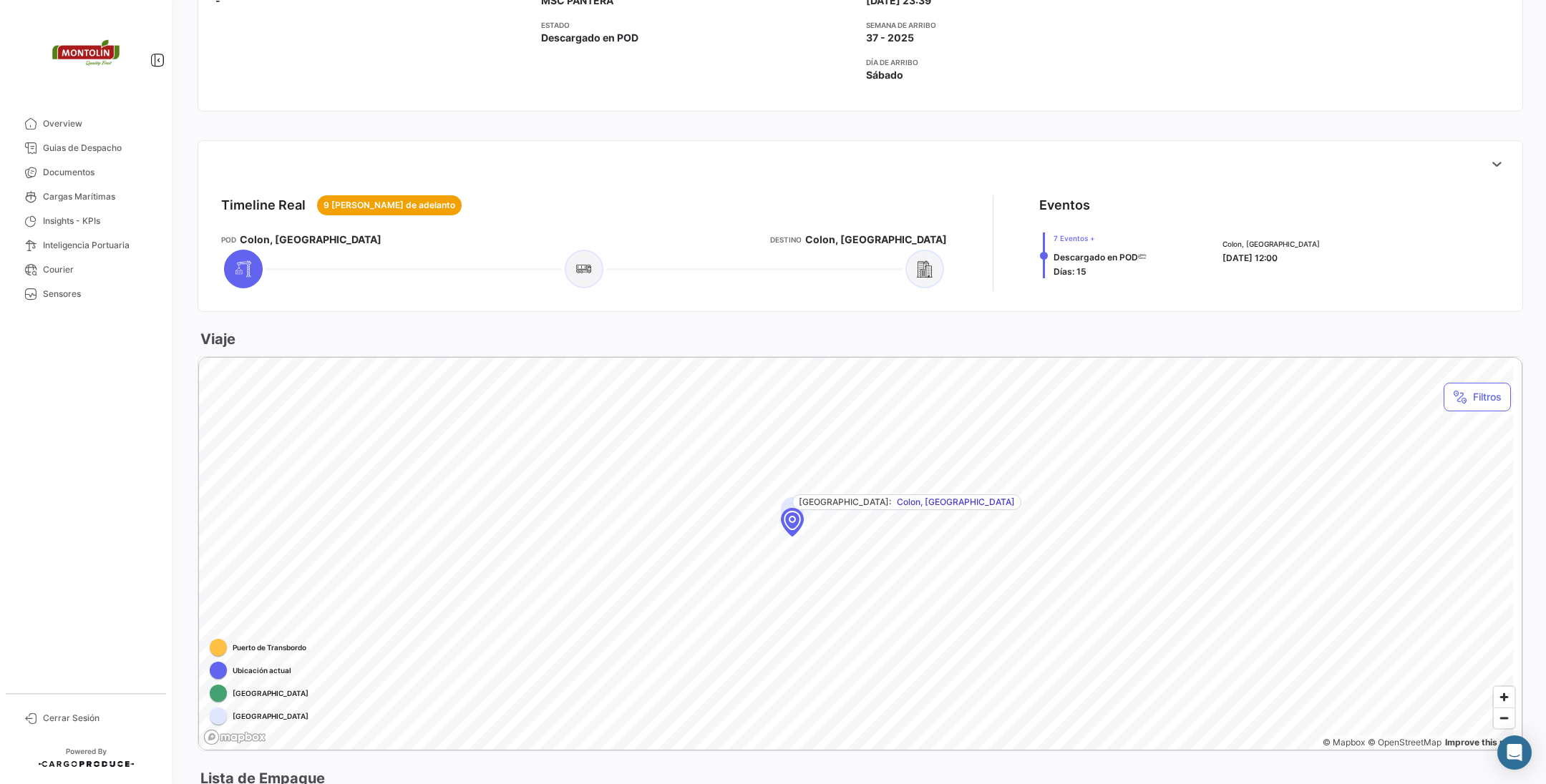
scroll to position [461, 0]
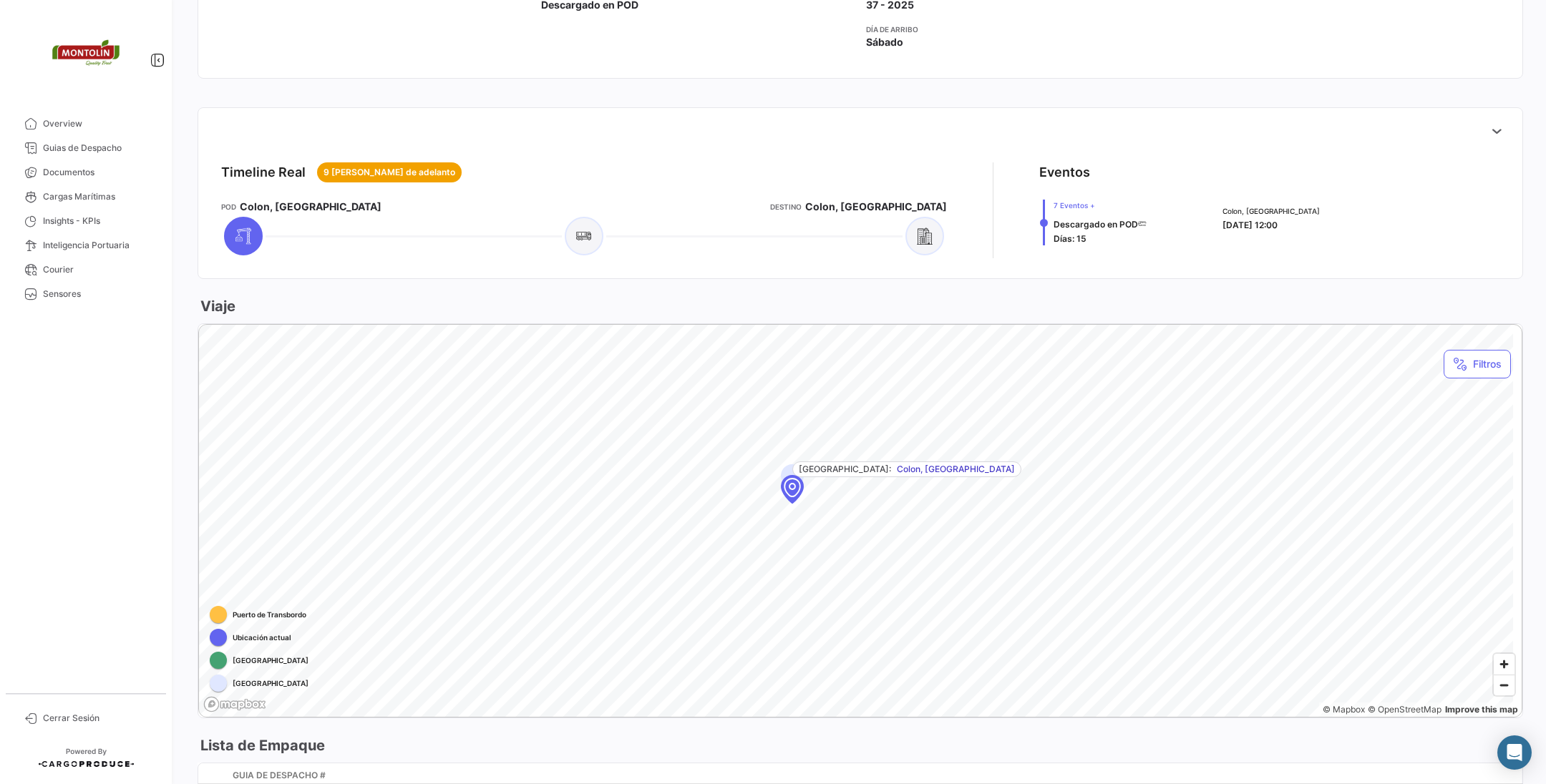
click at [183, 281] on div "¿Qué hay de nuevo? 0 [PERSON_NAME] # MEDU9153488 Volver al listado [PERSON_NAME…" at bounding box center [859, 392] width 1371 height 784
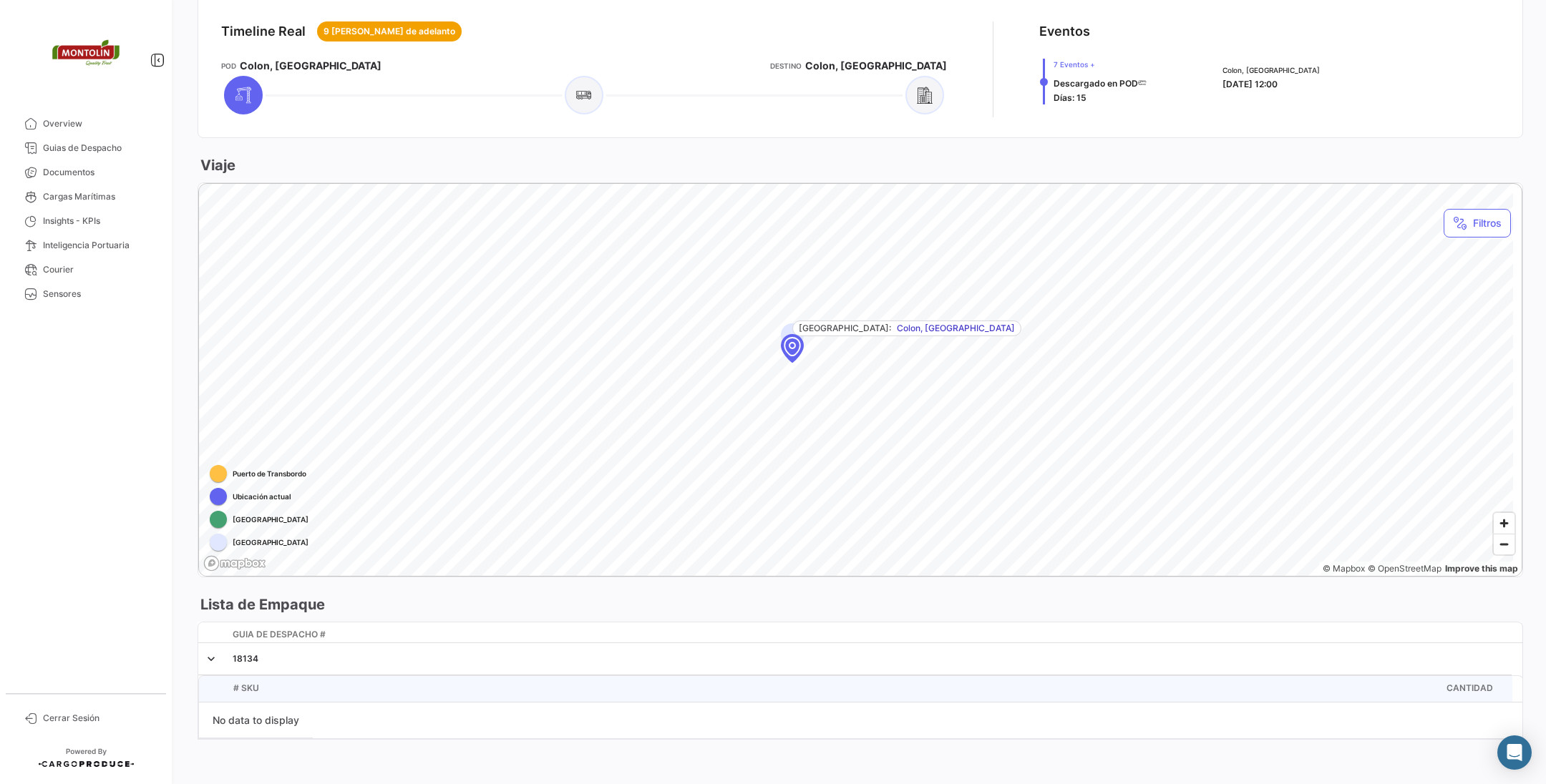
scroll to position [604, 0]
